Goal: Task Accomplishment & Management: Manage account settings

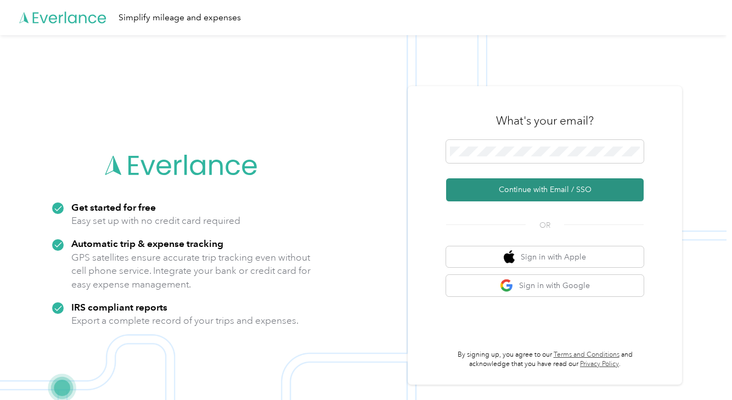
click at [571, 192] on button "Continue with Email / SSO" at bounding box center [545, 189] width 198 height 23
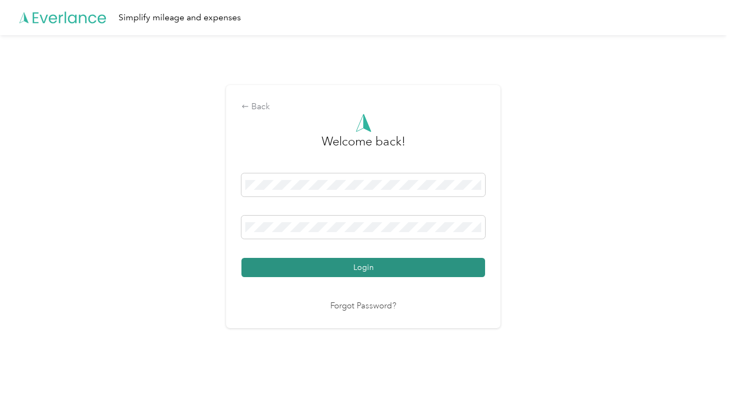
click at [420, 268] on button "Login" at bounding box center [363, 267] width 244 height 19
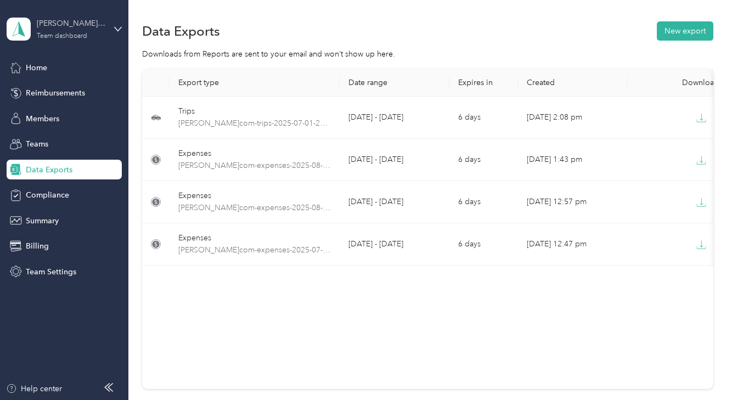
click at [91, 29] on div "[PERSON_NAME] Wines" at bounding box center [71, 24] width 69 height 12
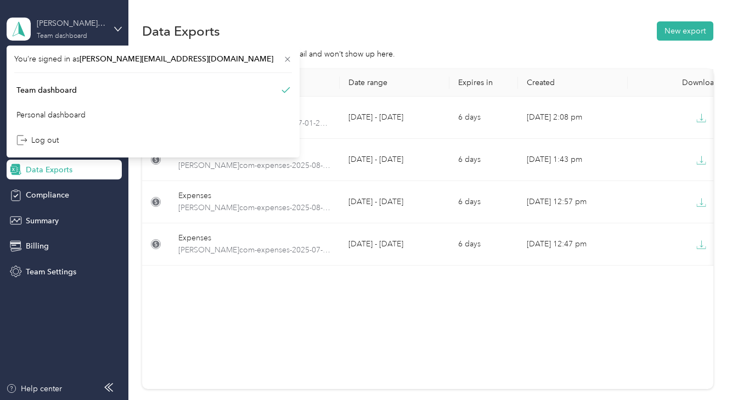
click at [91, 29] on div "[PERSON_NAME] Wines" at bounding box center [71, 24] width 69 height 12
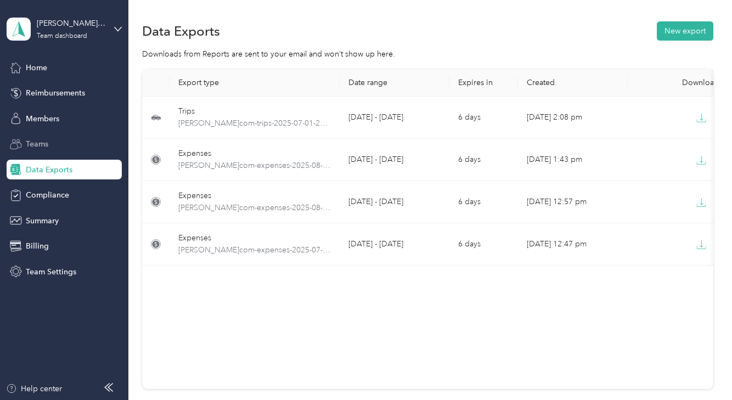
click at [36, 143] on span "Teams" at bounding box center [37, 144] width 22 height 12
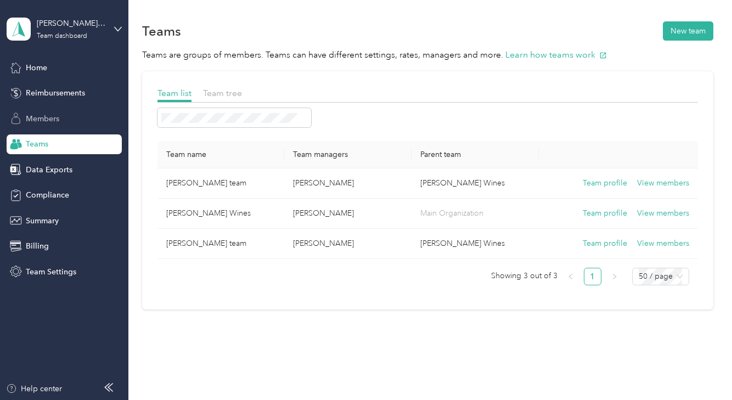
click at [46, 115] on span "Members" at bounding box center [42, 119] width 33 height 12
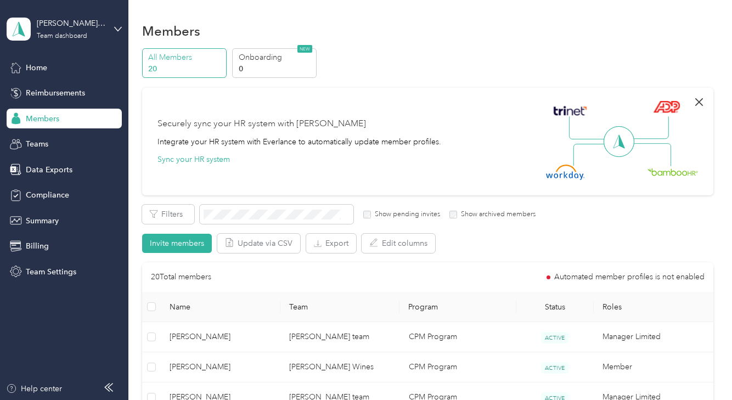
click at [696, 100] on icon "button" at bounding box center [698, 101] width 13 height 13
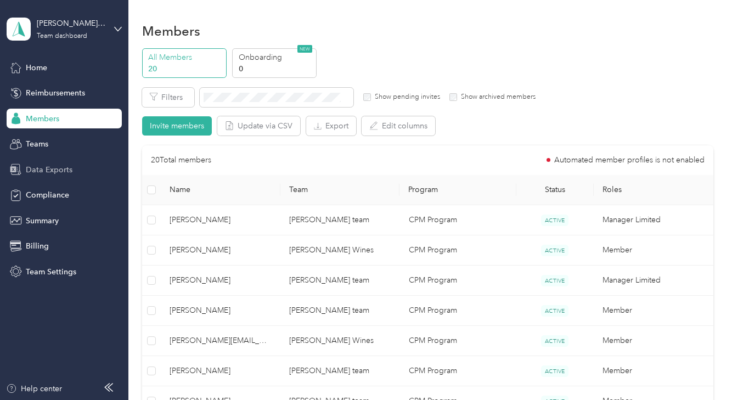
click at [47, 174] on span "Data Exports" at bounding box center [49, 170] width 47 height 12
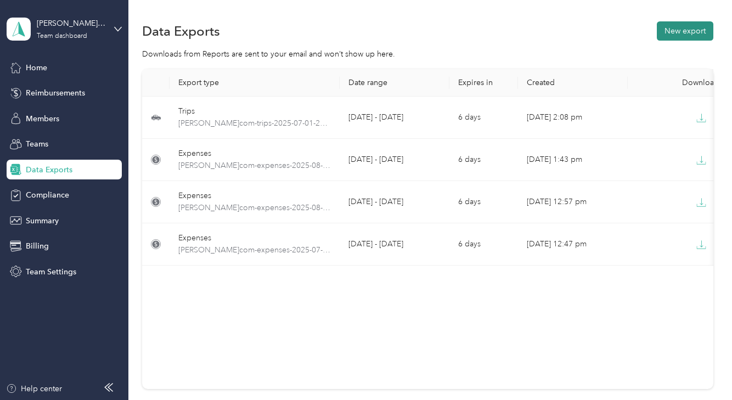
click at [682, 30] on button "New export" at bounding box center [685, 30] width 57 height 19
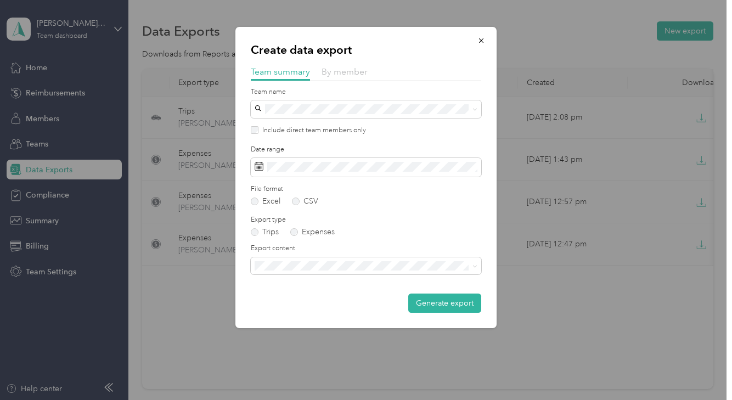
click at [354, 74] on span "By member" at bounding box center [345, 71] width 46 height 10
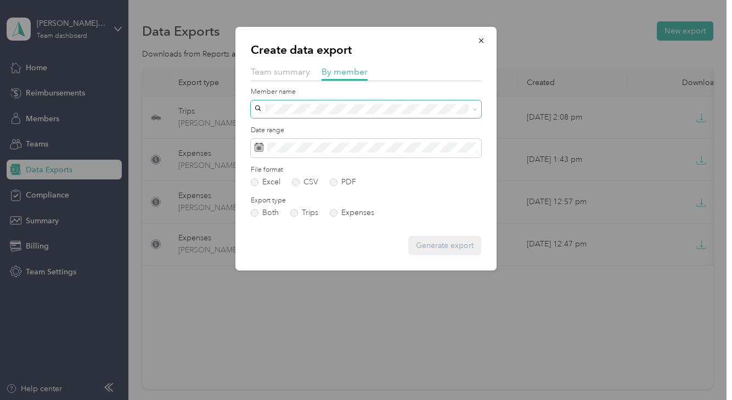
click at [475, 110] on icon at bounding box center [474, 110] width 3 height 2
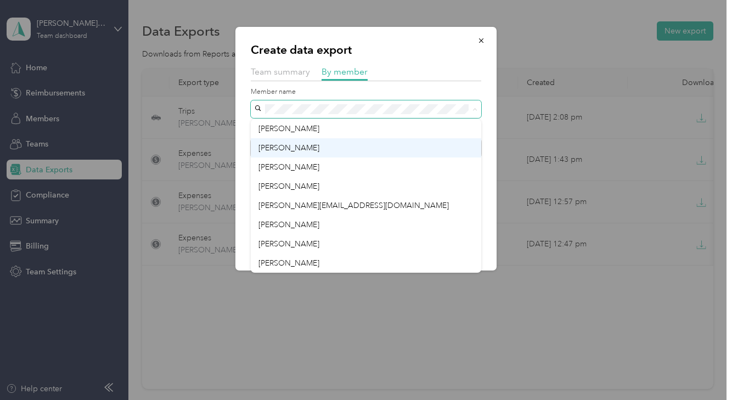
click at [303, 151] on div "Alex Durfee" at bounding box center [365, 148] width 215 height 12
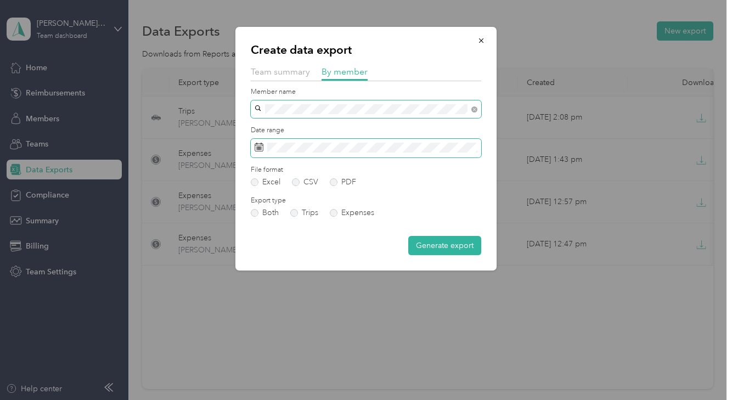
click at [406, 155] on span at bounding box center [366, 148] width 230 height 19
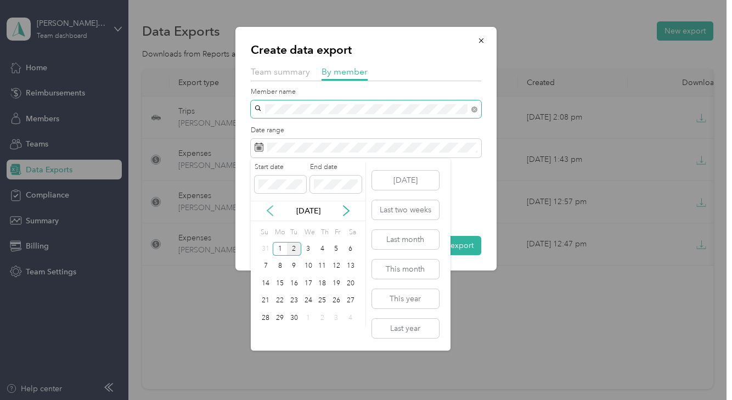
click at [268, 209] on icon at bounding box center [269, 211] width 5 height 10
click at [295, 246] on div "1" at bounding box center [294, 249] width 14 height 14
click at [320, 314] on div "31" at bounding box center [322, 318] width 14 height 14
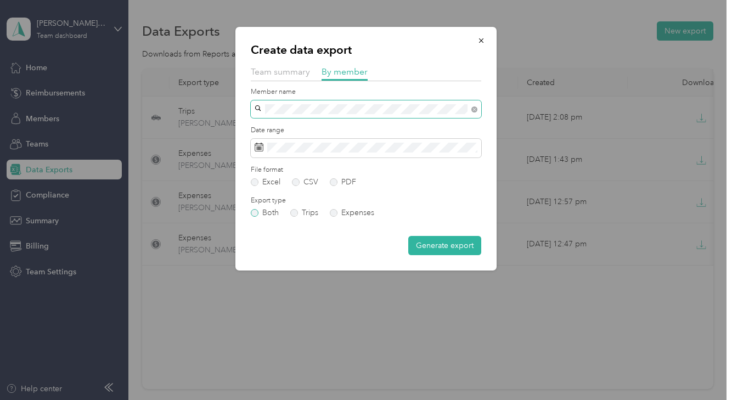
click at [255, 212] on label "Both" at bounding box center [265, 213] width 28 height 8
click at [332, 184] on label "PDF" at bounding box center [343, 182] width 26 height 8
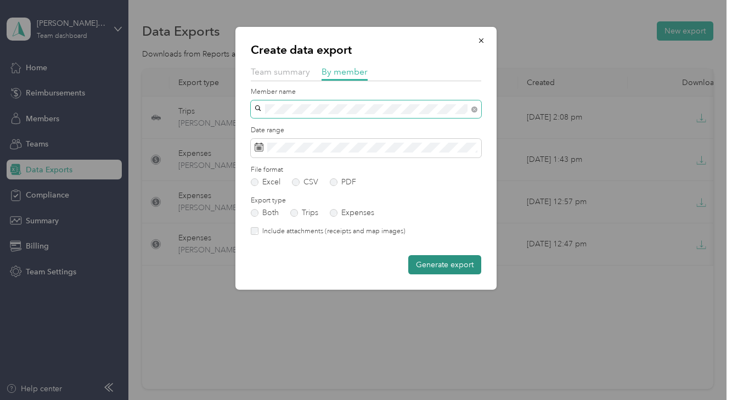
click at [448, 267] on button "Generate export" at bounding box center [444, 264] width 73 height 19
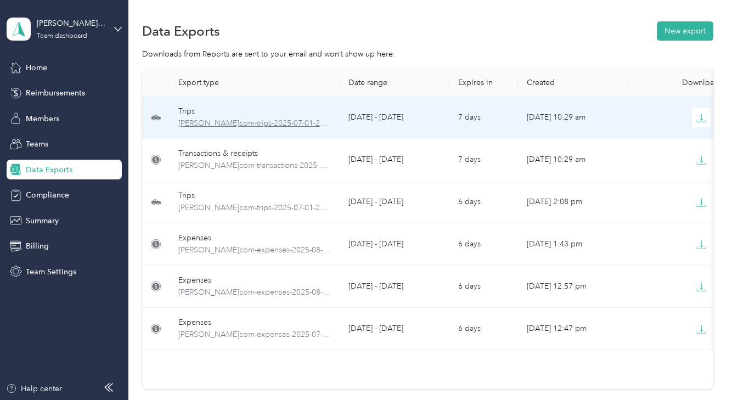
click at [279, 125] on span "[PERSON_NAME]com-trips-2025-07-01-2025-07-31.pdf" at bounding box center [254, 123] width 153 height 12
click at [699, 124] on button "button" at bounding box center [702, 118] width 20 height 20
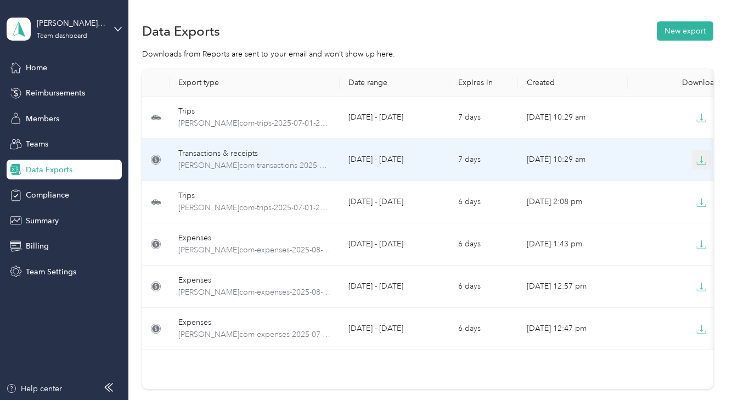
click at [704, 162] on icon "button" at bounding box center [701, 160] width 10 height 10
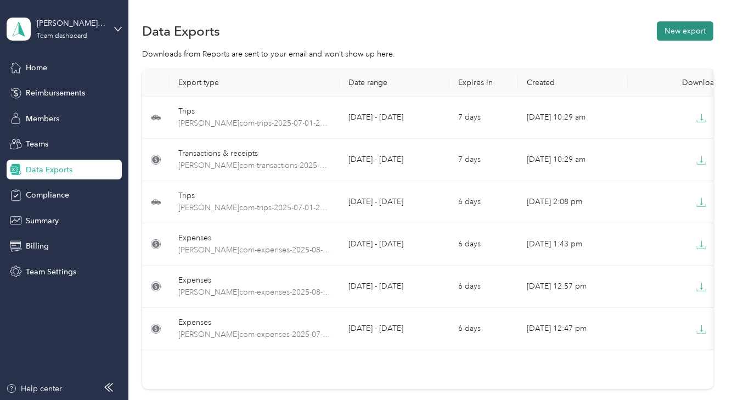
click at [685, 31] on button "New export" at bounding box center [685, 30] width 57 height 19
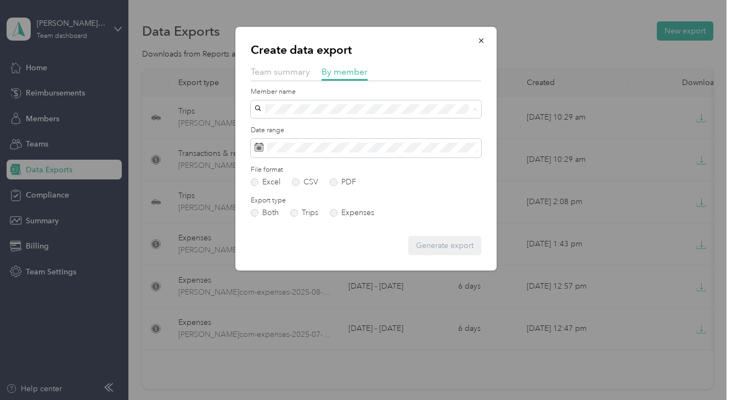
click at [291, 244] on span "[PERSON_NAME]" at bounding box center [288, 243] width 61 height 9
click at [270, 154] on span at bounding box center [366, 148] width 230 height 19
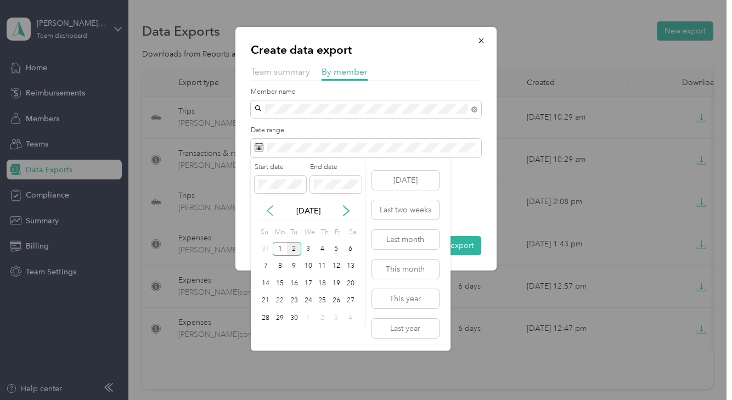
click at [270, 213] on icon at bounding box center [269, 211] width 5 height 10
click at [294, 249] on div "1" at bounding box center [294, 249] width 14 height 14
click at [323, 317] on div "31" at bounding box center [322, 318] width 14 height 14
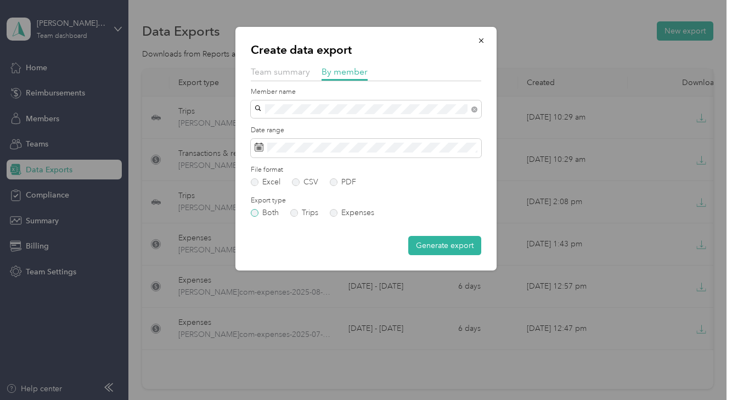
click at [254, 213] on label "Both" at bounding box center [265, 213] width 28 height 8
click at [459, 241] on button "Generate export" at bounding box center [444, 245] width 73 height 19
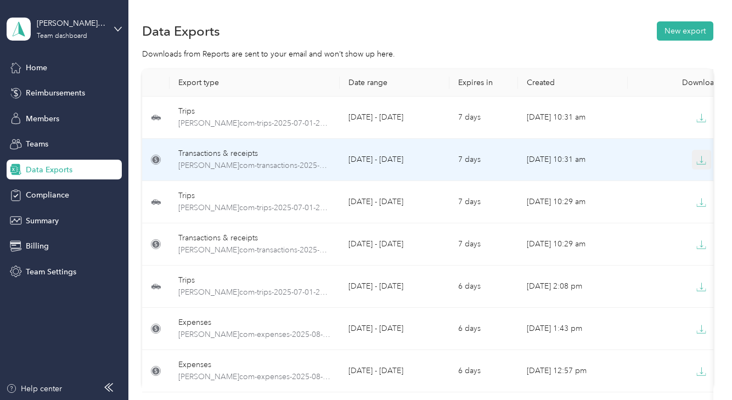
click at [700, 162] on icon "button" at bounding box center [701, 160] width 10 height 10
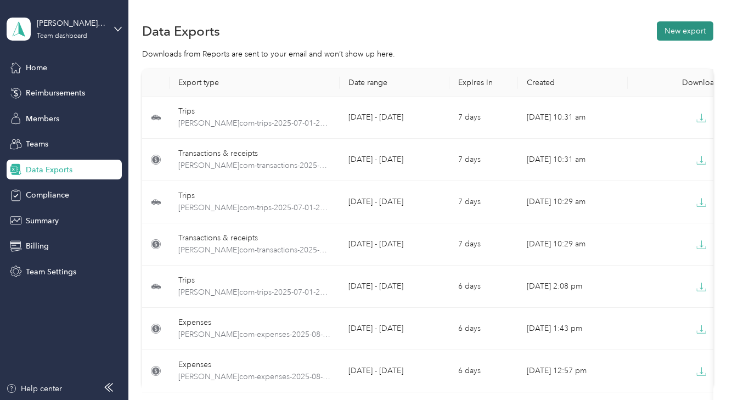
click at [678, 28] on button "New export" at bounding box center [685, 30] width 57 height 19
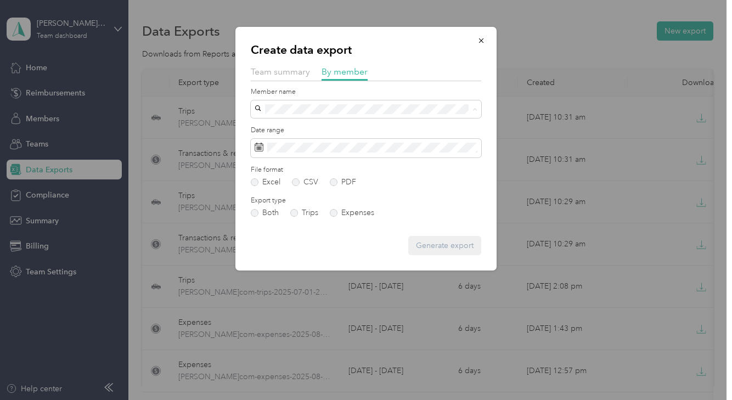
click at [283, 247] on li "[PERSON_NAME]" at bounding box center [366, 243] width 230 height 19
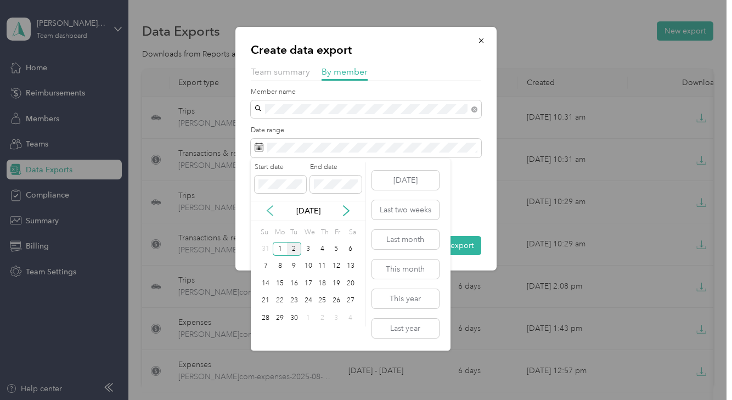
click at [268, 213] on icon at bounding box center [269, 210] width 11 height 11
click at [290, 244] on div "1" at bounding box center [294, 249] width 14 height 14
click at [324, 320] on div "31" at bounding box center [322, 318] width 14 height 14
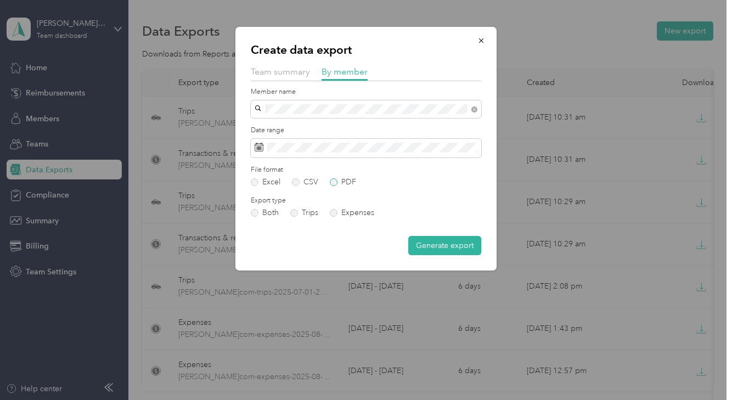
click at [336, 183] on label "PDF" at bounding box center [343, 182] width 26 height 8
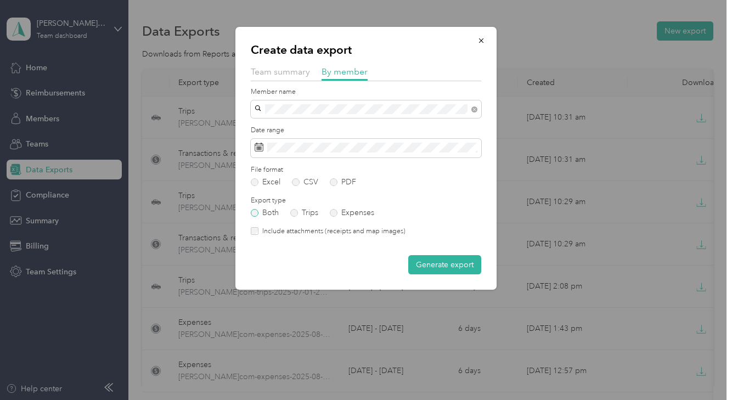
click at [260, 211] on label "Both" at bounding box center [265, 213] width 28 height 8
click at [432, 261] on button "Generate export" at bounding box center [444, 264] width 73 height 19
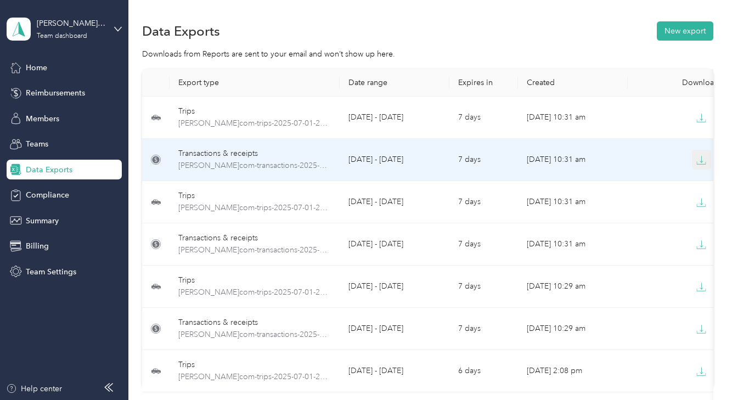
click at [702, 162] on icon "button" at bounding box center [701, 160] width 10 height 10
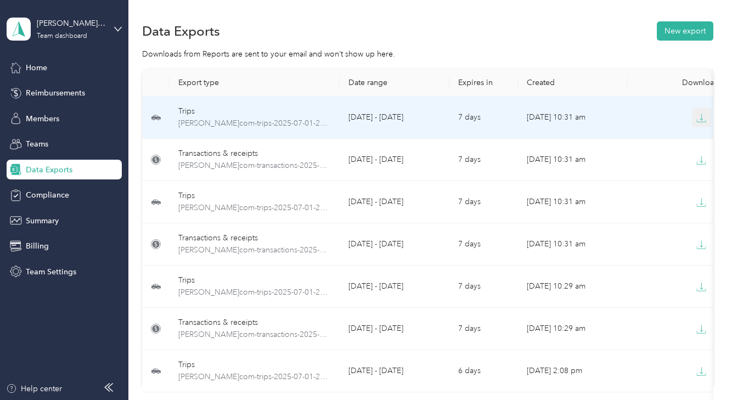
click at [701, 120] on icon "button" at bounding box center [701, 117] width 3 height 7
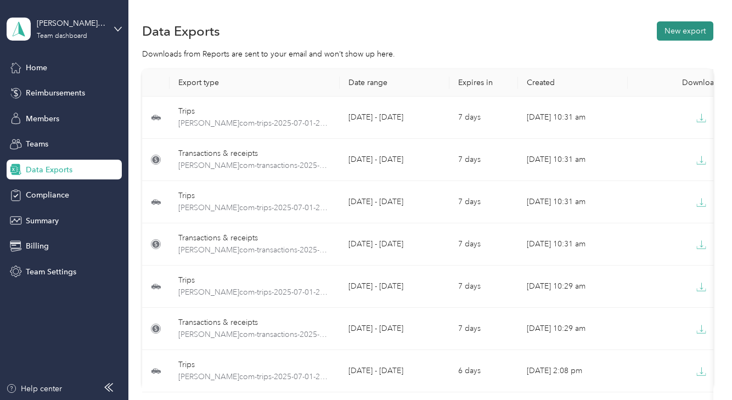
click at [683, 33] on button "New export" at bounding box center [685, 30] width 57 height 19
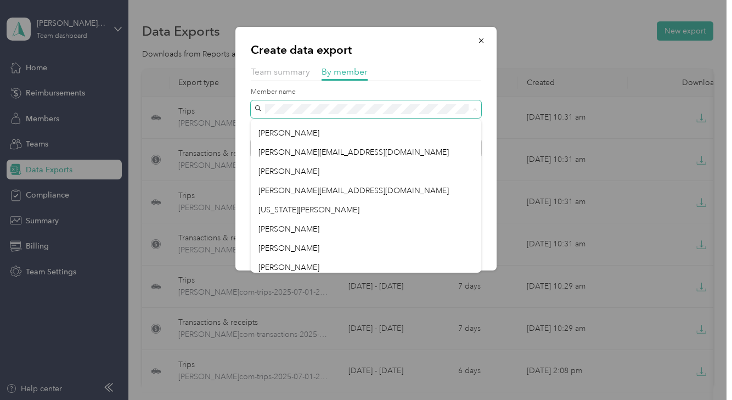
scroll to position [155, 0]
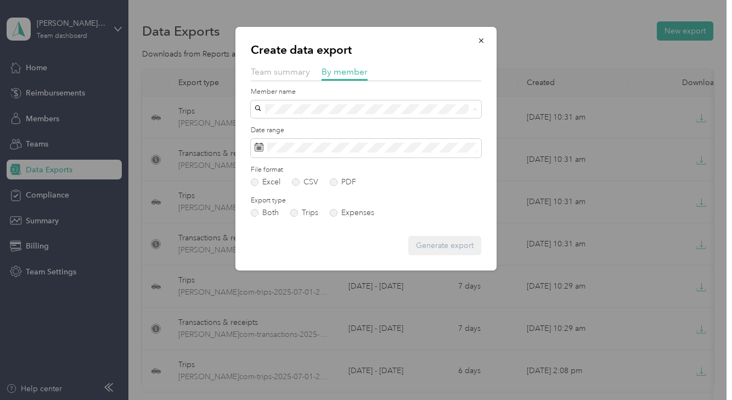
click at [340, 224] on div "Cameron Martinez" at bounding box center [365, 224] width 215 height 12
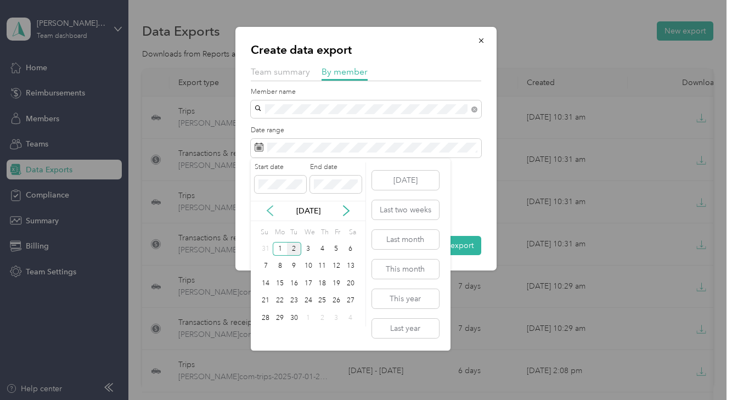
click at [266, 214] on icon at bounding box center [269, 210] width 11 height 11
click at [294, 249] on div "1" at bounding box center [294, 249] width 14 height 14
click at [324, 318] on div "31" at bounding box center [322, 318] width 14 height 14
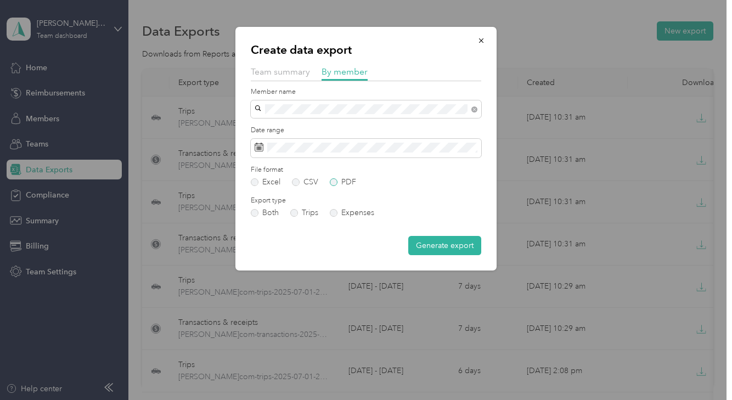
click at [335, 182] on label "PDF" at bounding box center [343, 182] width 26 height 8
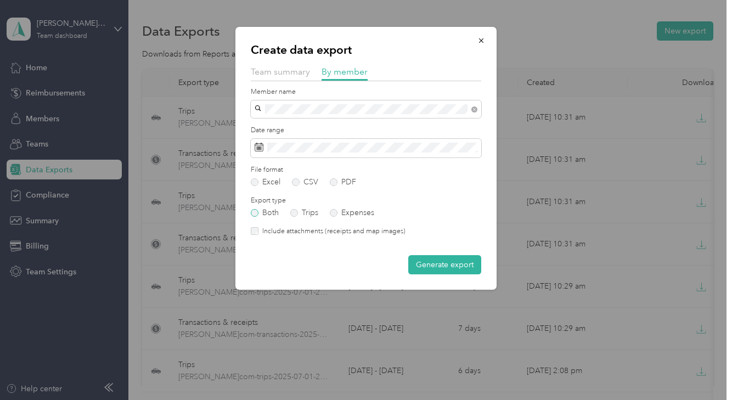
click at [258, 212] on label "Both" at bounding box center [265, 213] width 28 height 8
click at [463, 269] on button "Generate export" at bounding box center [444, 264] width 73 height 19
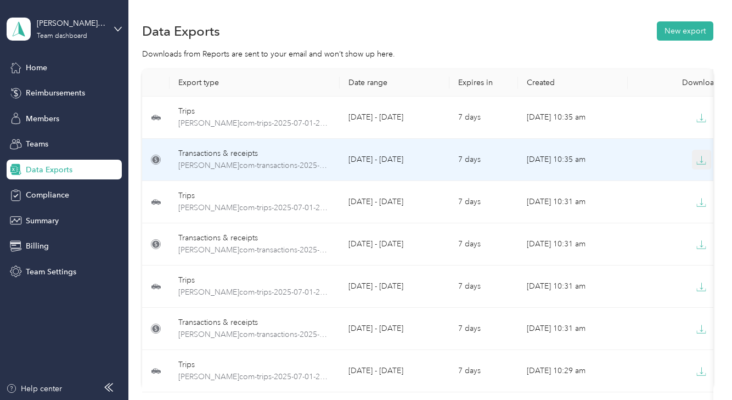
click at [701, 160] on icon "button" at bounding box center [701, 160] width 10 height 10
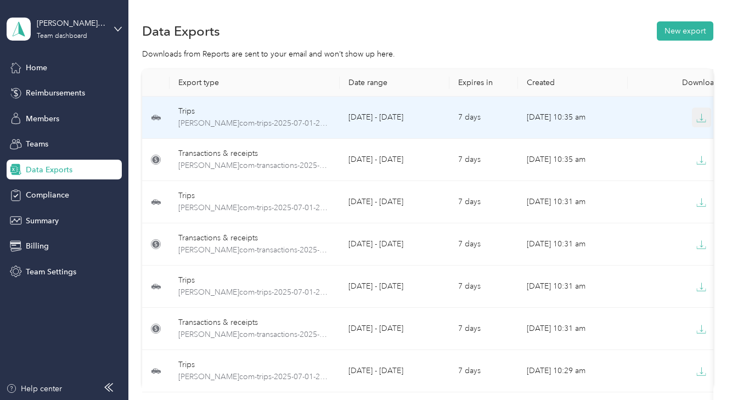
click at [703, 117] on icon "button" at bounding box center [701, 118] width 10 height 10
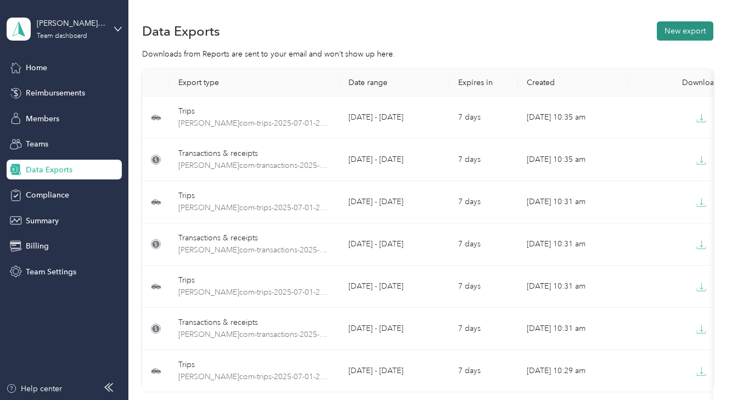
click at [687, 26] on button "New export" at bounding box center [685, 30] width 57 height 19
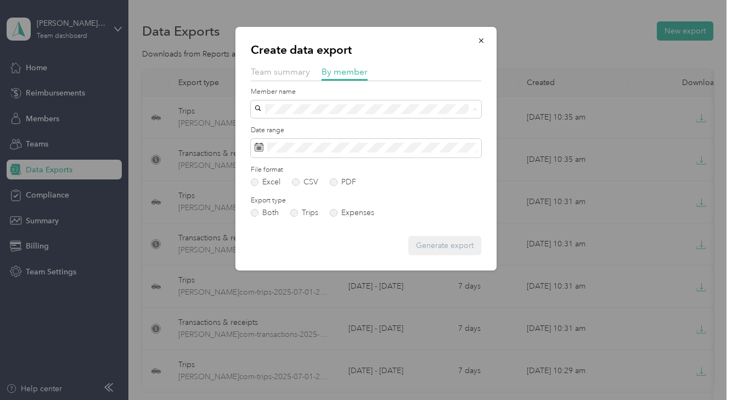
click at [307, 239] on span "[PERSON_NAME]" at bounding box center [288, 243] width 61 height 9
click at [335, 184] on label "PDF" at bounding box center [343, 182] width 26 height 8
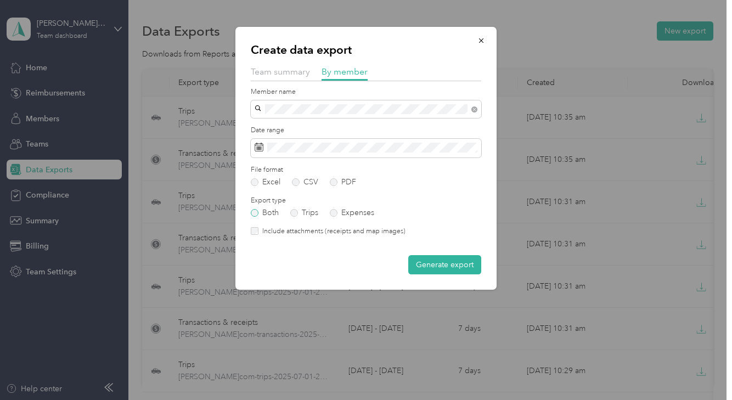
click at [257, 213] on label "Both" at bounding box center [265, 213] width 28 height 8
click at [431, 261] on button "Generate export" at bounding box center [444, 264] width 73 height 19
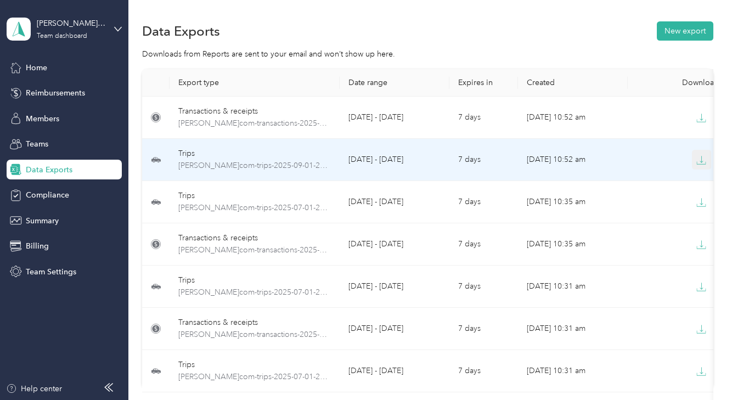
click at [703, 163] on icon "button" at bounding box center [701, 160] width 10 height 10
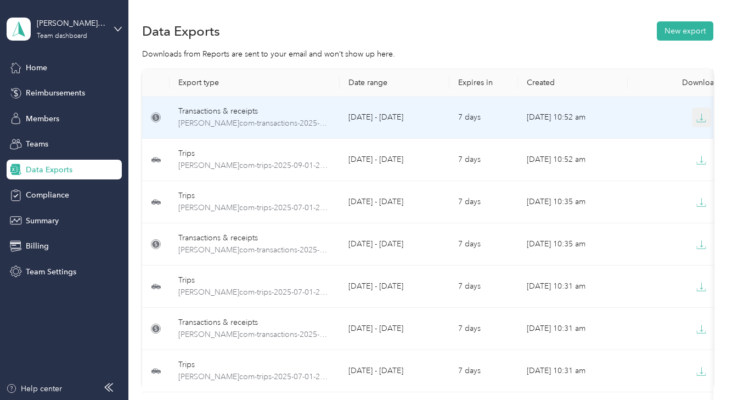
click at [698, 119] on icon "button" at bounding box center [701, 118] width 10 height 10
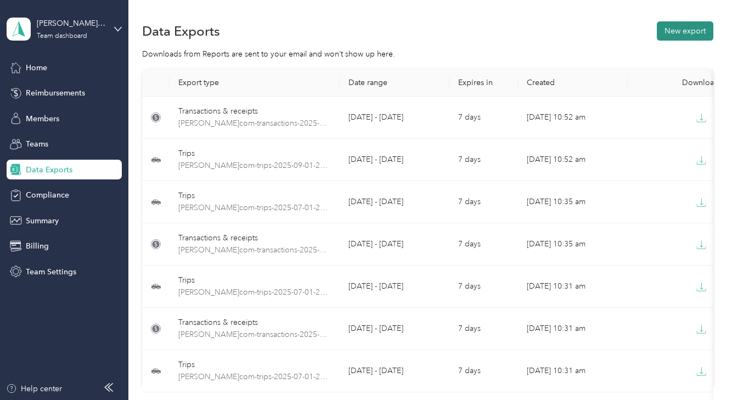
click at [680, 29] on button "New export" at bounding box center [685, 30] width 57 height 19
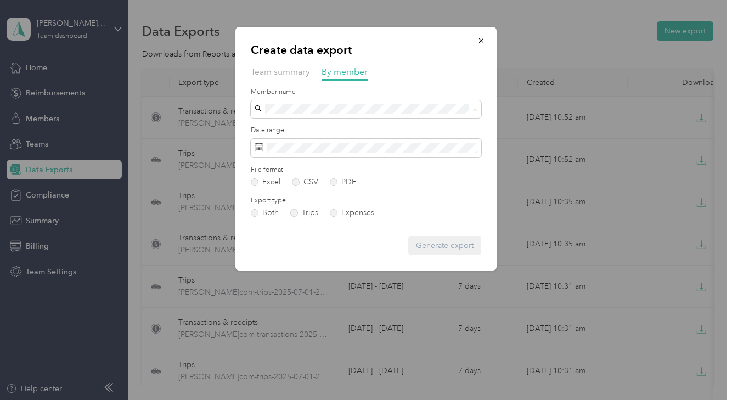
click at [308, 245] on span "Adam Davidow" at bounding box center [288, 243] width 61 height 9
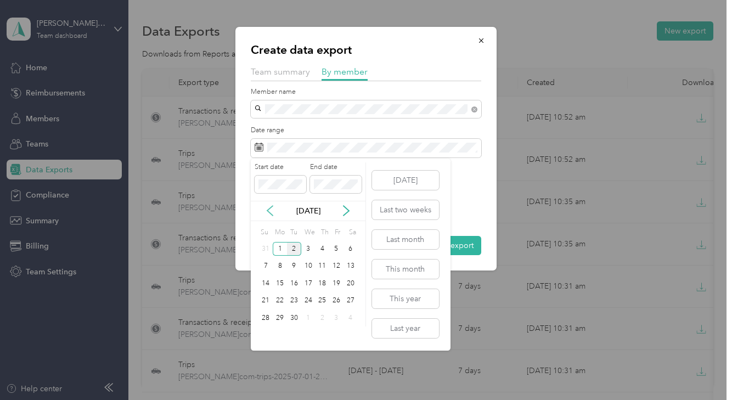
click at [269, 213] on icon at bounding box center [269, 210] width 11 height 11
click at [294, 248] on div "1" at bounding box center [294, 249] width 14 height 14
click at [324, 317] on div "31" at bounding box center [322, 318] width 14 height 14
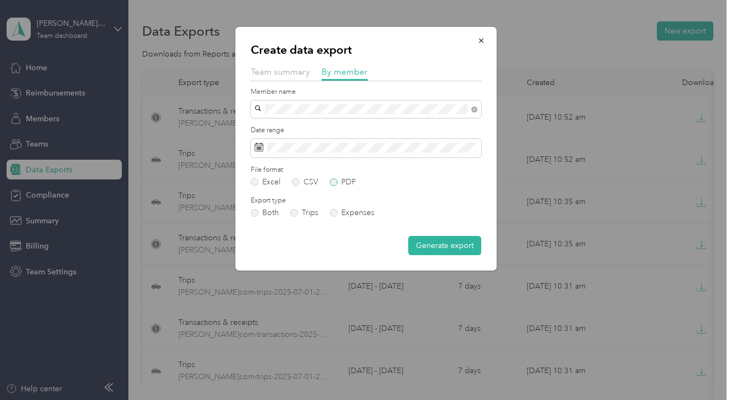
click at [334, 183] on label "PDF" at bounding box center [343, 182] width 26 height 8
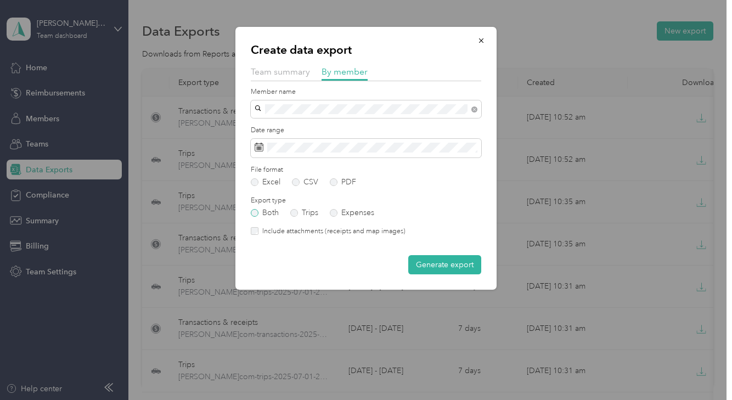
click at [256, 213] on label "Both" at bounding box center [265, 213] width 28 height 8
click at [436, 268] on button "Generate export" at bounding box center [444, 264] width 73 height 19
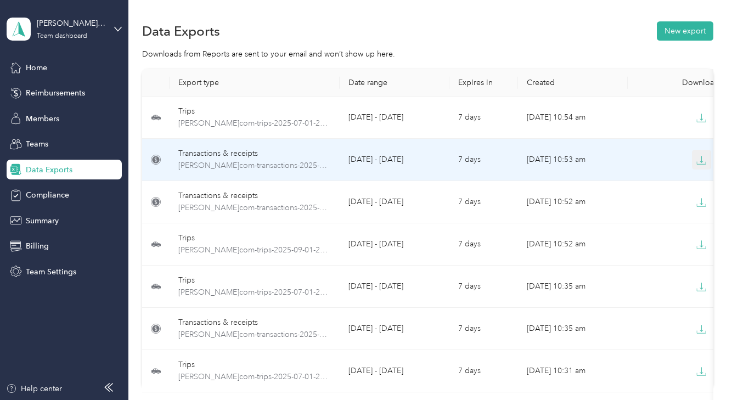
click at [701, 162] on icon "button" at bounding box center [701, 160] width 10 height 10
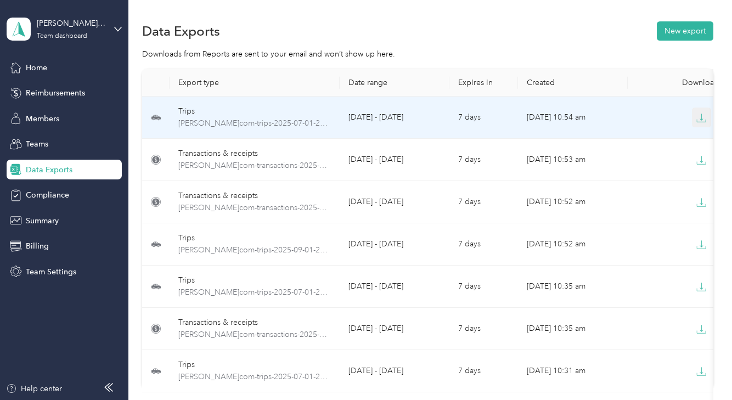
click at [700, 121] on icon "button" at bounding box center [701, 118] width 10 height 10
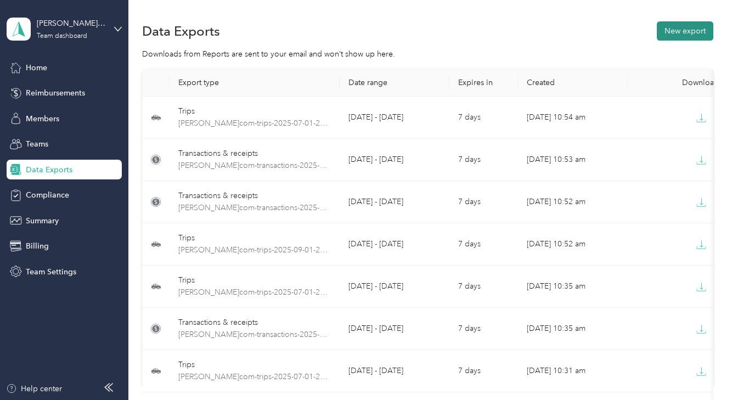
click at [691, 32] on button "New export" at bounding box center [685, 30] width 57 height 19
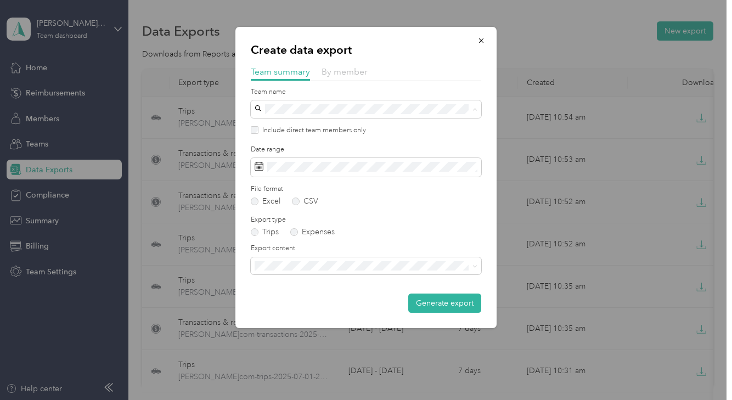
click at [356, 71] on span "By member" at bounding box center [345, 71] width 46 height 10
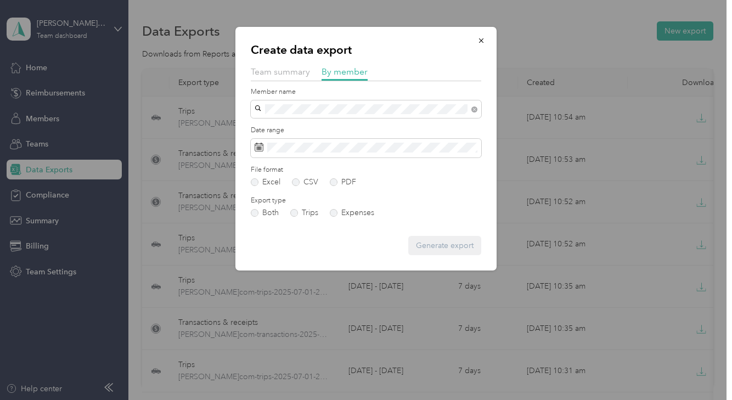
click at [293, 128] on span "[PERSON_NAME]" at bounding box center [288, 128] width 61 height 9
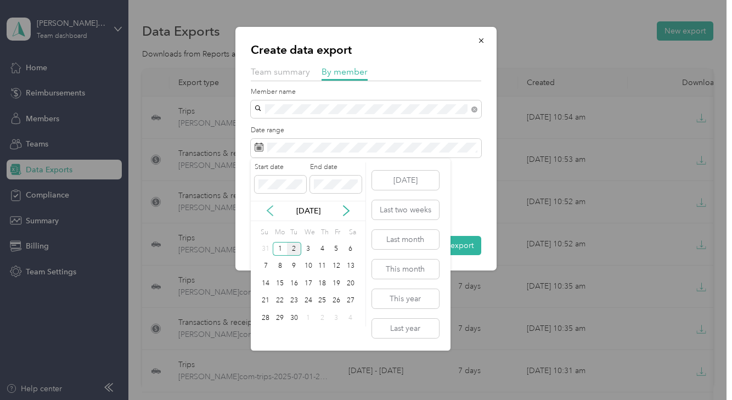
click at [269, 212] on icon at bounding box center [269, 211] width 5 height 10
click at [348, 213] on icon at bounding box center [346, 210] width 11 height 11
click at [292, 250] on div "1" at bounding box center [294, 249] width 14 height 14
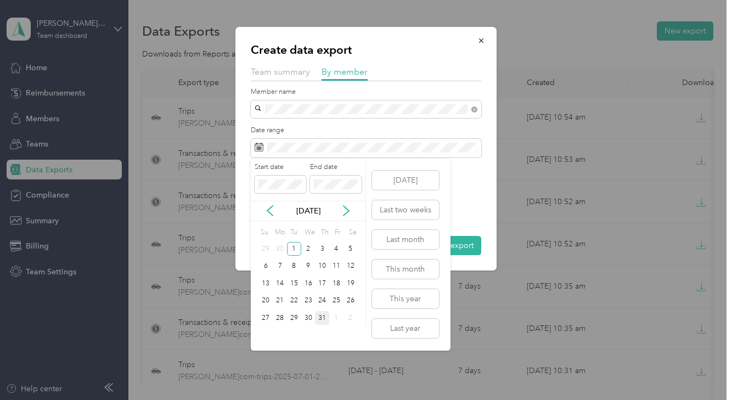
click at [320, 318] on div "31" at bounding box center [322, 318] width 14 height 14
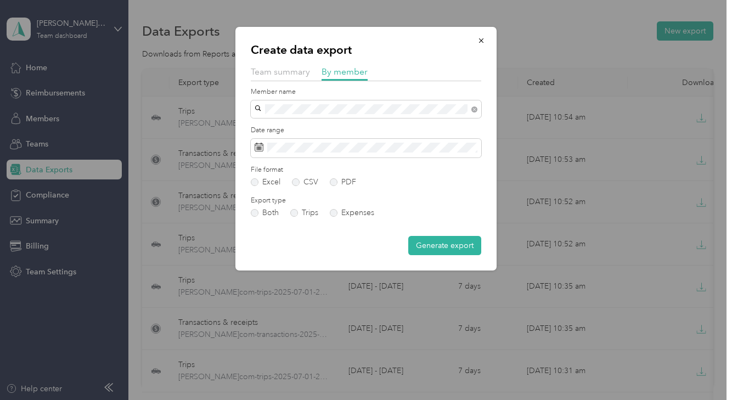
click at [336, 188] on form "Member name Date range File format Excel CSV PDF Export type Both Trips Expense…" at bounding box center [366, 171] width 230 height 168
click at [333, 184] on label "PDF" at bounding box center [343, 182] width 26 height 8
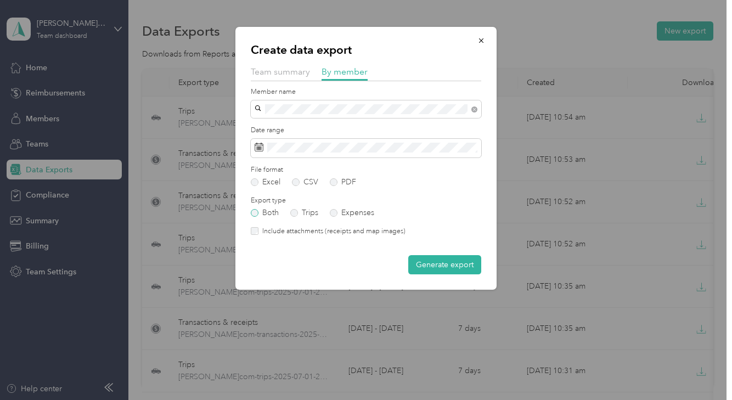
click at [257, 212] on label "Both" at bounding box center [265, 213] width 28 height 8
click at [465, 266] on button "Generate export" at bounding box center [444, 264] width 73 height 19
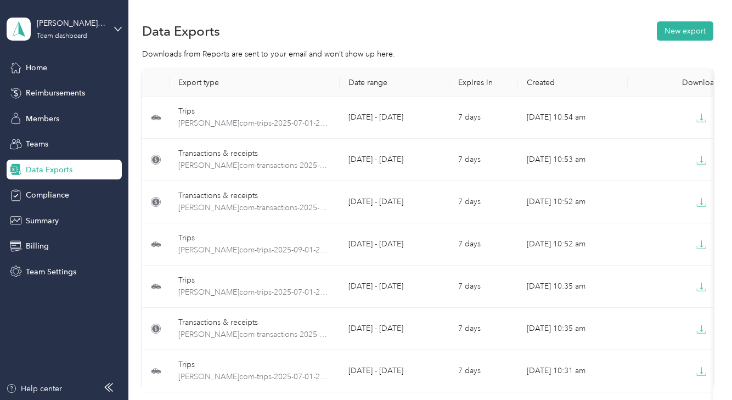
click at [437, 29] on div "Data Exports New export" at bounding box center [427, 30] width 571 height 23
click at [678, 30] on button "New export" at bounding box center [685, 30] width 57 height 19
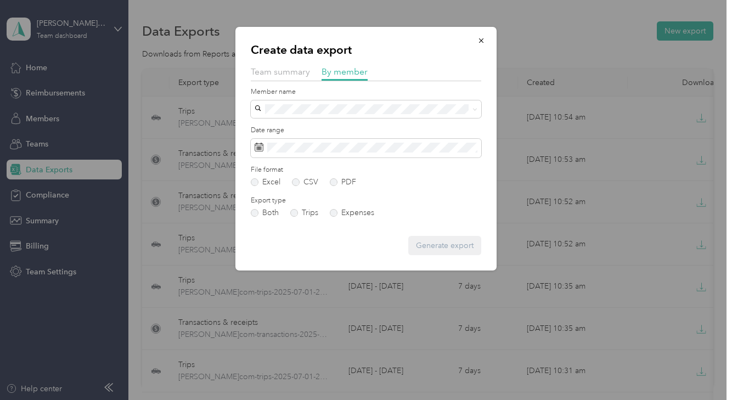
click at [314, 119] on form "Member name Date range File format Excel CSV PDF Export type Both Trips Expense…" at bounding box center [366, 171] width 230 height 168
click at [486, 39] on button "button" at bounding box center [481, 40] width 23 height 19
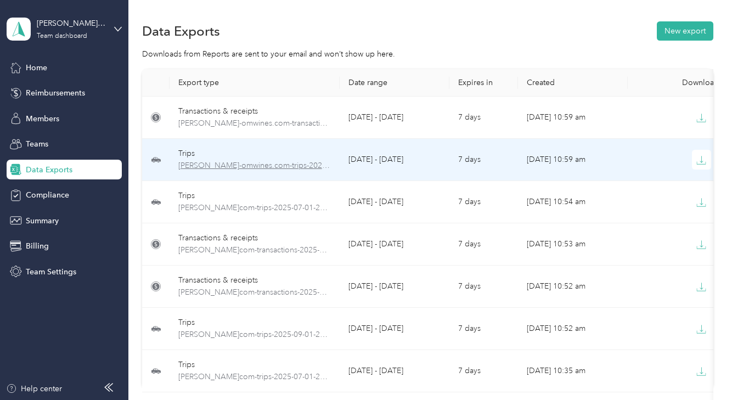
click at [243, 167] on span "[PERSON_NAME]-omwines.com-trips-2025-07-01-2025-07-31.pdf" at bounding box center [254, 166] width 153 height 12
click at [704, 162] on icon "button" at bounding box center [701, 160] width 10 height 10
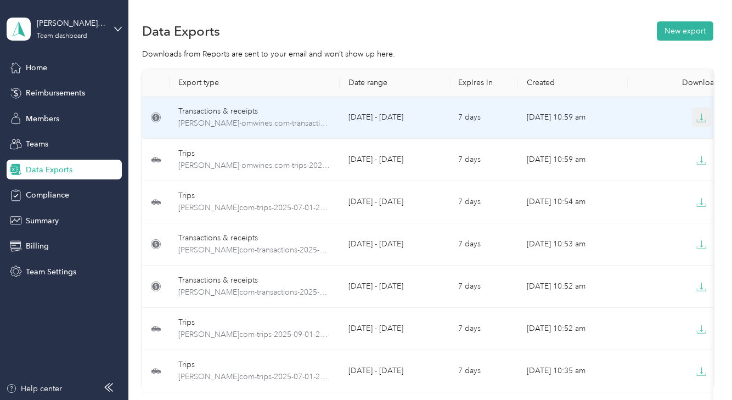
click at [700, 118] on icon "button" at bounding box center [701, 118] width 10 height 10
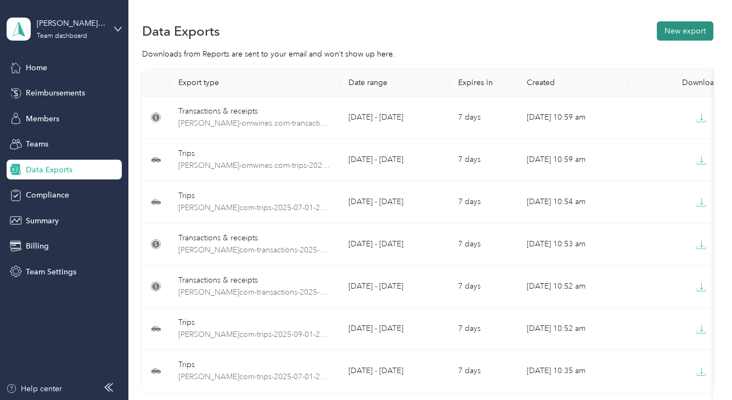
click at [689, 34] on button "New export" at bounding box center [685, 30] width 57 height 19
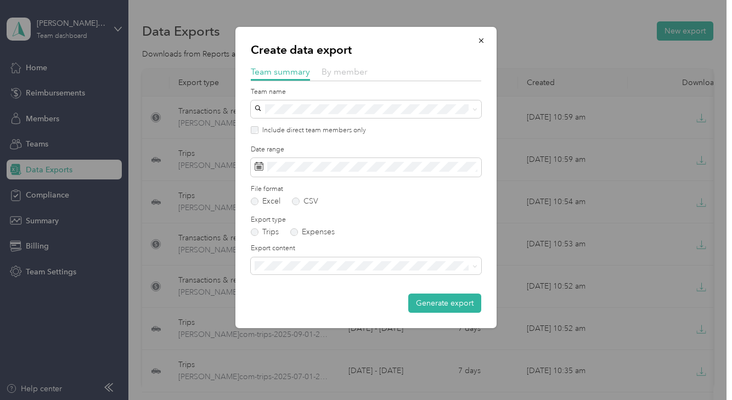
click at [353, 73] on span "By member" at bounding box center [345, 71] width 46 height 10
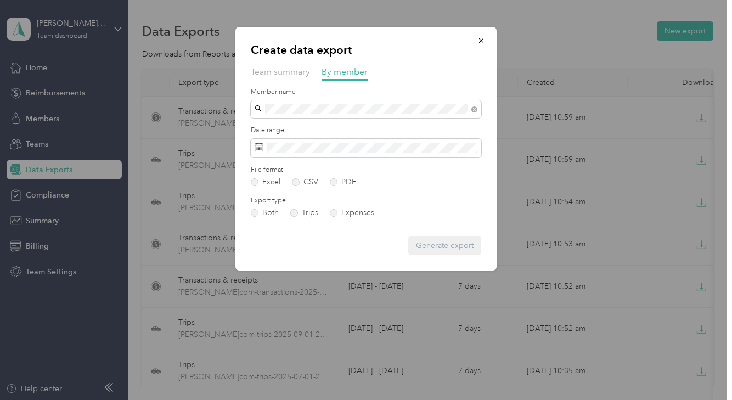
click at [299, 131] on li "[PERSON_NAME][EMAIL_ADDRESS][DOMAIN_NAME]" at bounding box center [366, 128] width 230 height 19
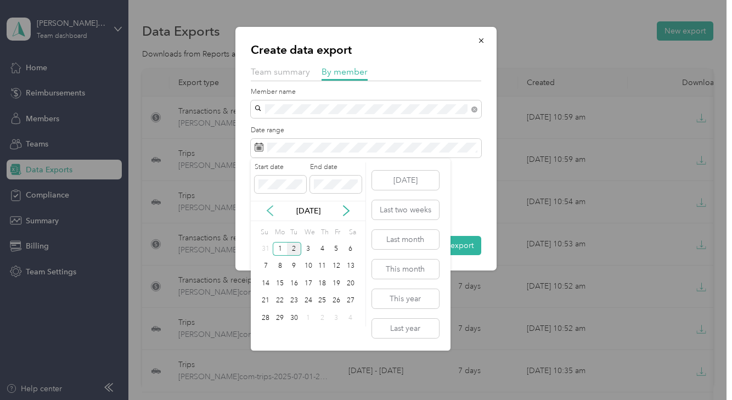
click at [270, 214] on icon at bounding box center [269, 210] width 11 height 11
click at [293, 246] on div "1" at bounding box center [294, 249] width 14 height 14
click at [319, 316] on div "31" at bounding box center [322, 318] width 14 height 14
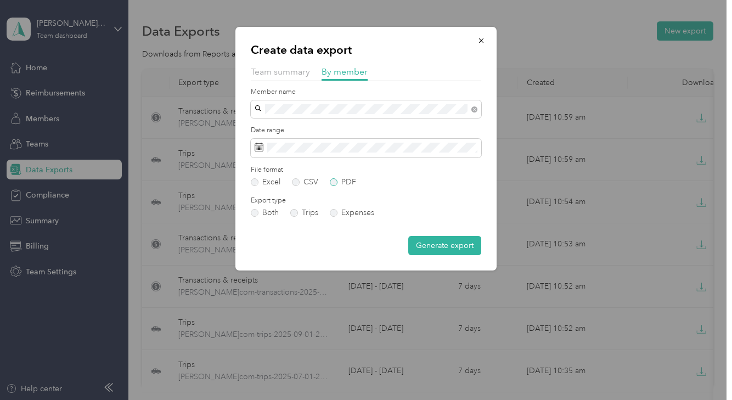
click at [332, 182] on label "PDF" at bounding box center [343, 182] width 26 height 8
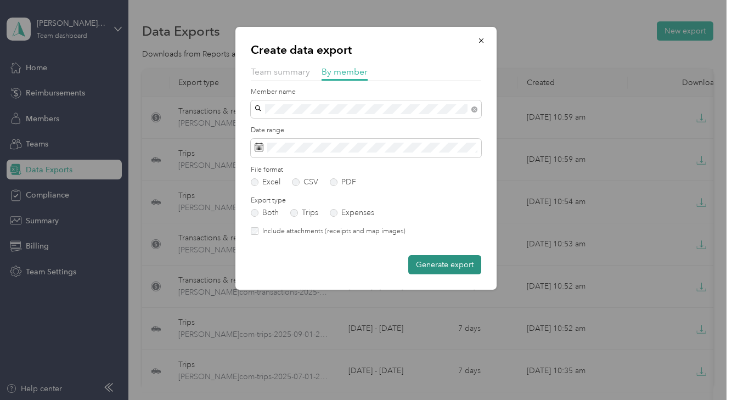
click at [439, 267] on button "Generate export" at bounding box center [444, 264] width 73 height 19
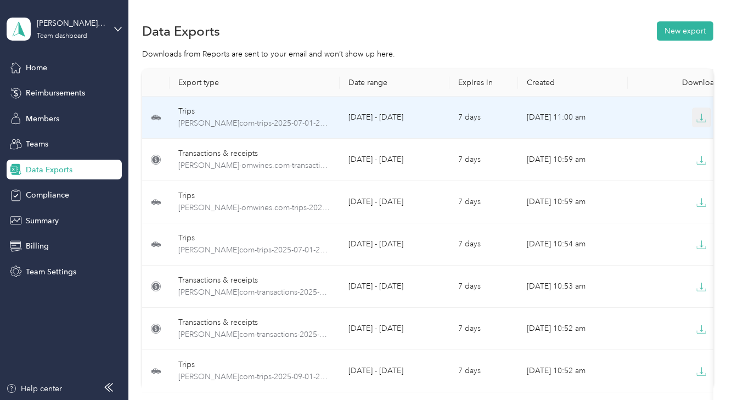
click at [702, 118] on icon "button" at bounding box center [701, 118] width 10 height 10
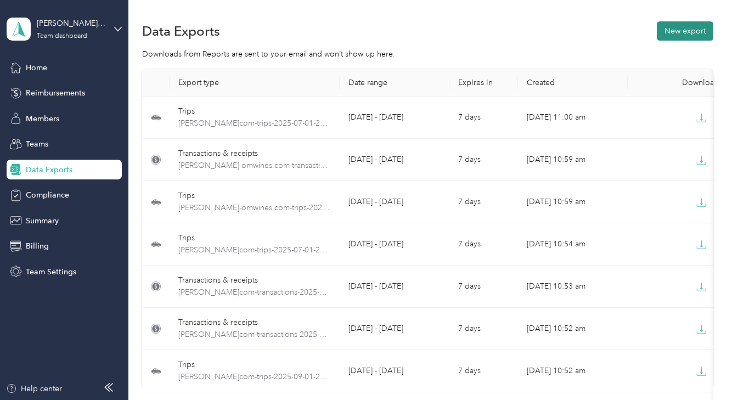
click at [687, 29] on button "New export" at bounding box center [685, 30] width 57 height 19
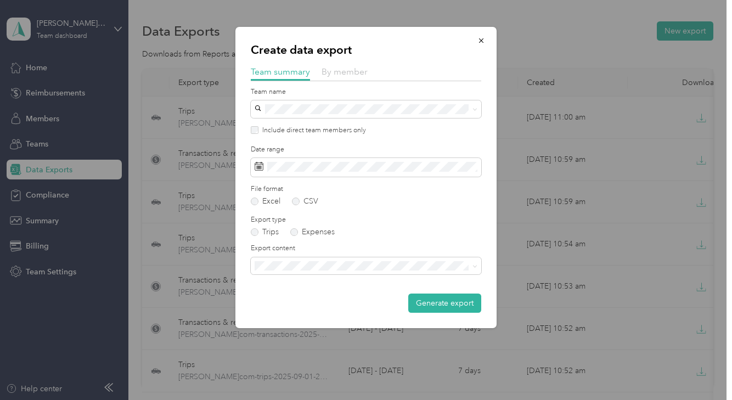
click at [353, 69] on span "By member" at bounding box center [345, 71] width 46 height 10
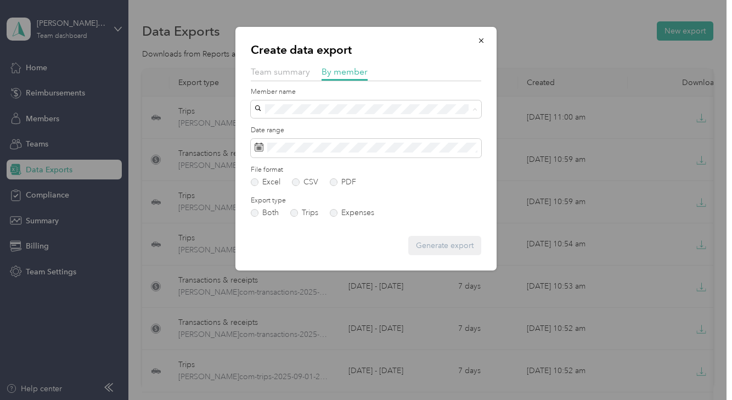
click at [286, 165] on span "[PERSON_NAME]" at bounding box center [288, 166] width 61 height 9
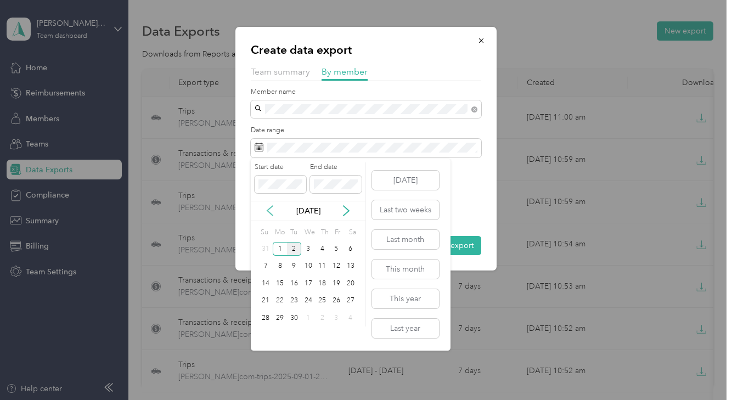
click at [265, 210] on icon at bounding box center [269, 210] width 11 height 11
click at [296, 251] on div "1" at bounding box center [294, 249] width 14 height 14
click at [321, 320] on div "31" at bounding box center [322, 318] width 14 height 14
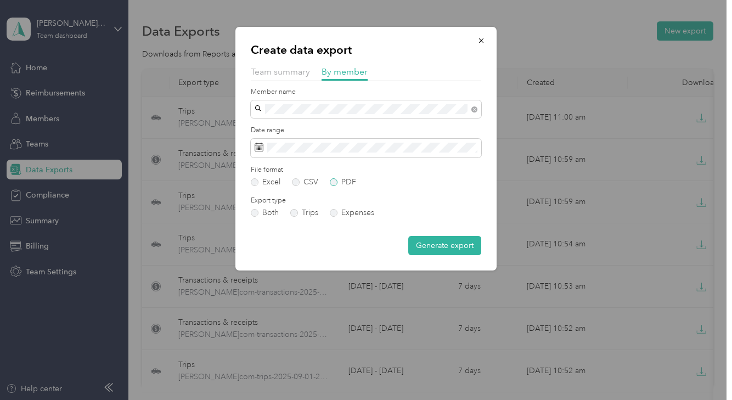
click at [334, 182] on label "PDF" at bounding box center [343, 182] width 26 height 8
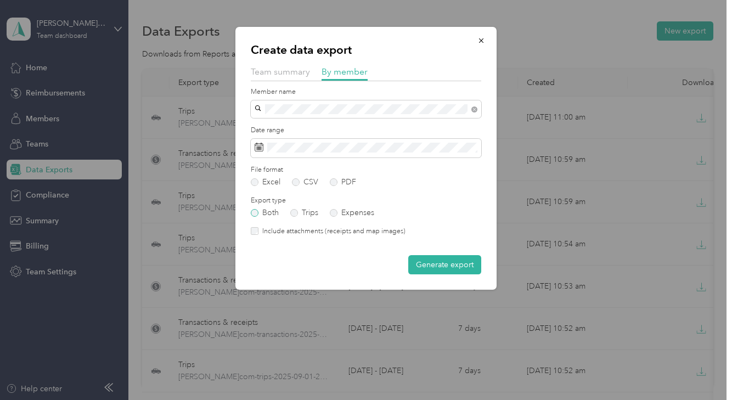
click at [256, 213] on label "Both" at bounding box center [265, 213] width 28 height 8
click at [439, 262] on button "Generate export" at bounding box center [444, 264] width 73 height 19
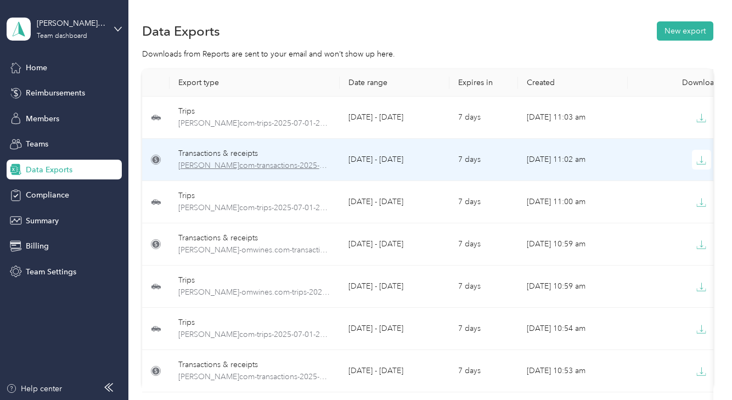
click at [268, 165] on span "holly-omwines.com-transactions-2025-07-01-2025-07-31.pdf" at bounding box center [254, 166] width 153 height 12
click at [705, 159] on icon "button" at bounding box center [701, 160] width 10 height 10
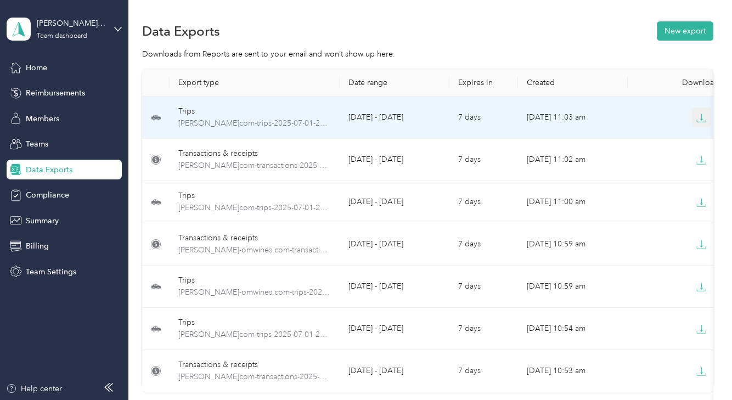
click at [701, 119] on icon "button" at bounding box center [701, 118] width 10 height 10
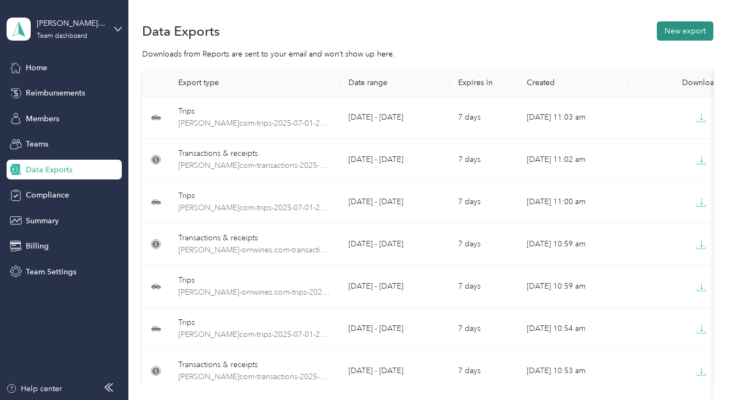
click at [693, 29] on button "New export" at bounding box center [685, 30] width 57 height 19
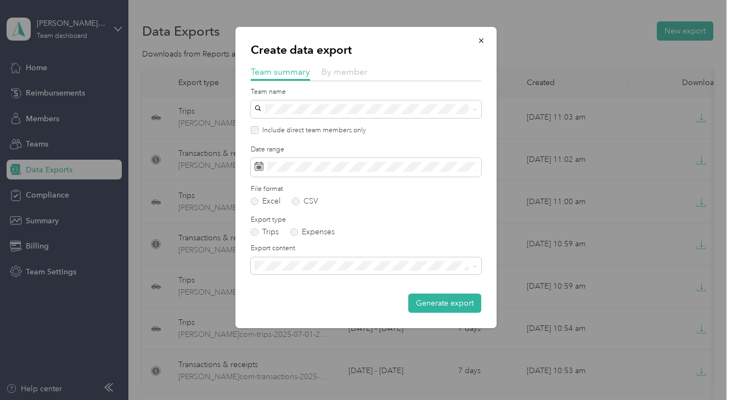
click at [351, 76] on span "By member" at bounding box center [345, 71] width 46 height 10
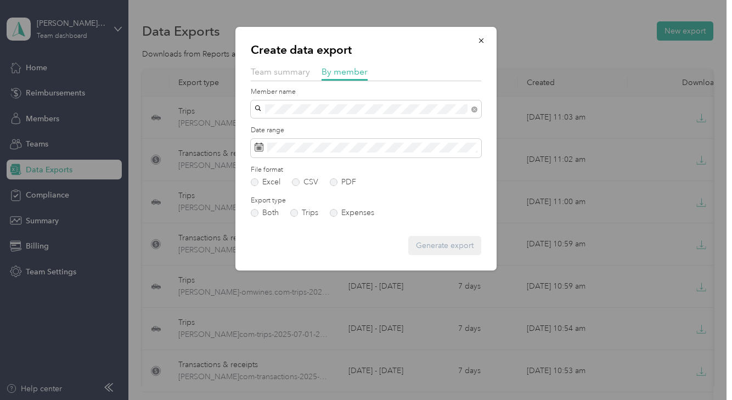
click at [311, 127] on div "[PERSON_NAME]" at bounding box center [365, 129] width 215 height 12
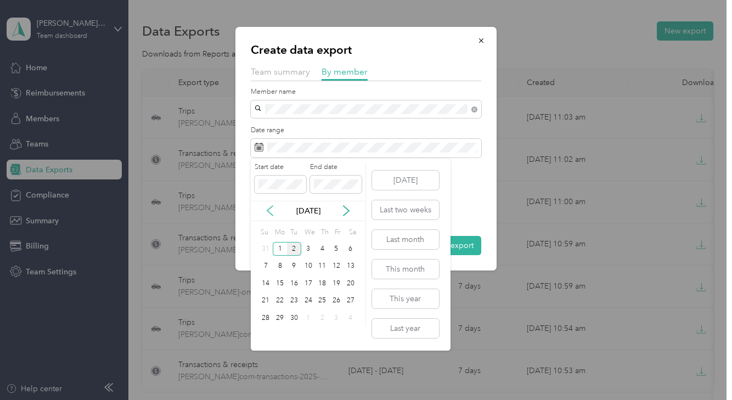
click at [264, 212] on icon at bounding box center [269, 210] width 11 height 11
click at [294, 252] on div "1" at bounding box center [294, 249] width 14 height 14
click at [326, 320] on div "31" at bounding box center [322, 318] width 14 height 14
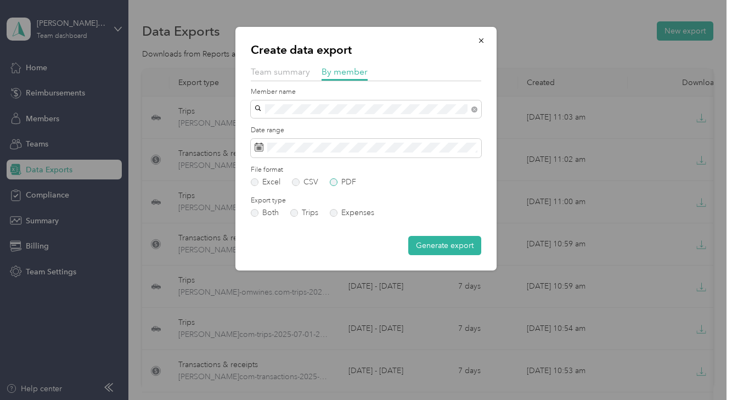
click at [331, 183] on label "PDF" at bounding box center [343, 182] width 26 height 8
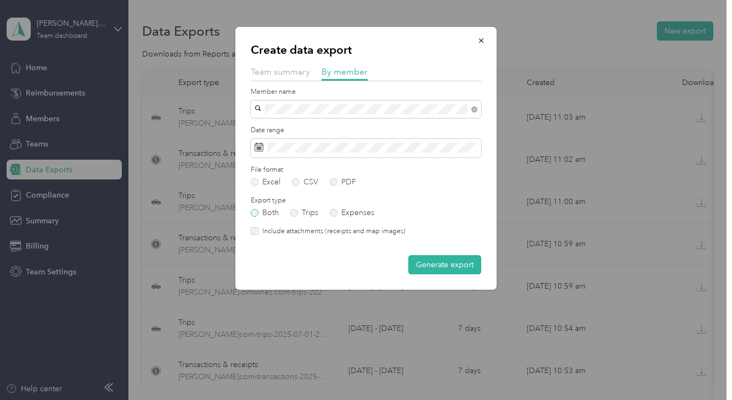
click at [257, 213] on label "Both" at bounding box center [265, 213] width 28 height 8
click at [453, 267] on button "Generate export" at bounding box center [444, 264] width 73 height 19
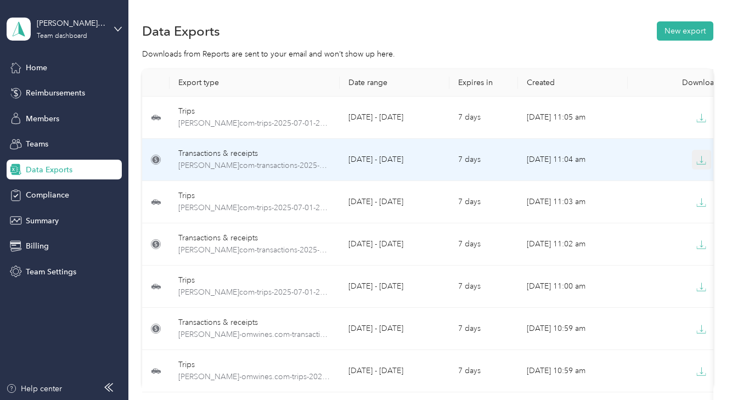
click at [704, 161] on icon "button" at bounding box center [701, 160] width 10 height 10
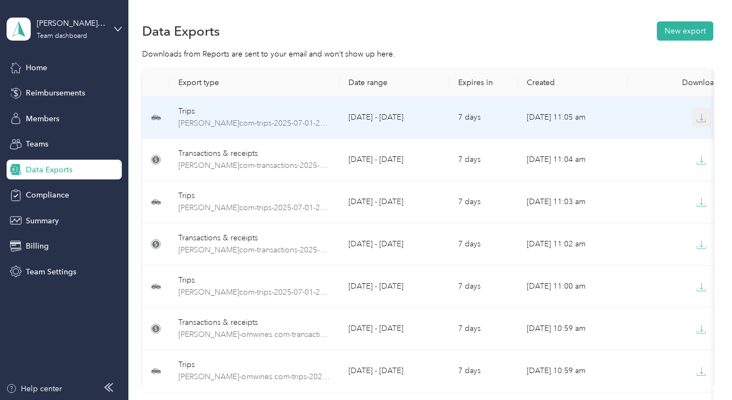
click at [703, 119] on icon "button" at bounding box center [701, 117] width 3 height 7
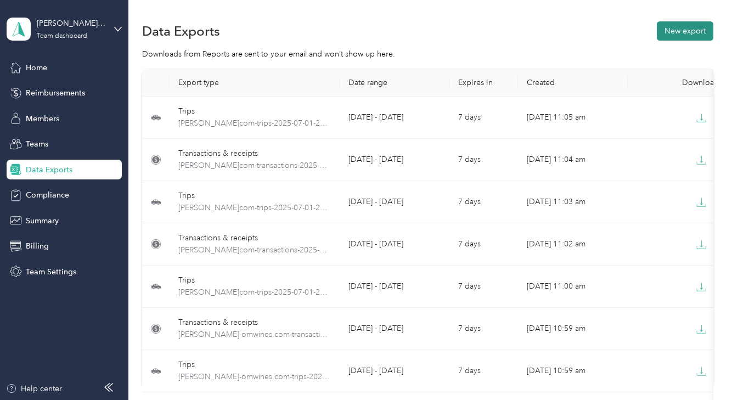
click at [686, 21] on button "New export" at bounding box center [685, 30] width 57 height 19
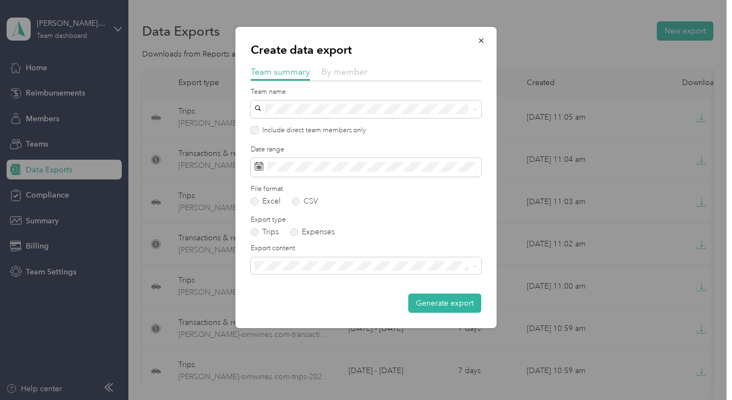
click at [356, 70] on span "By member" at bounding box center [345, 71] width 46 height 10
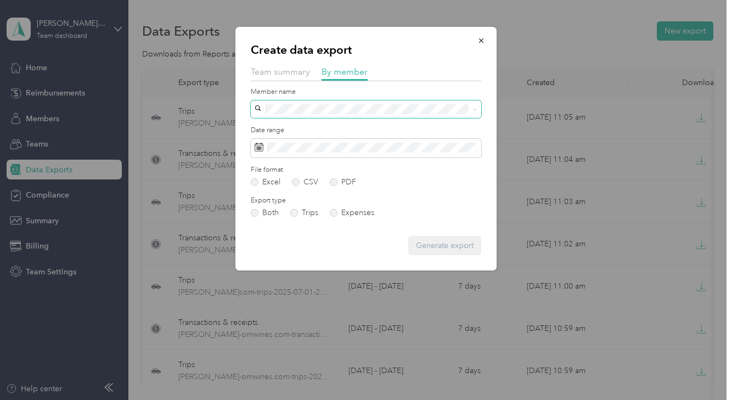
click at [341, 115] on span at bounding box center [366, 109] width 230 height 18
click at [315, 133] on div "[PERSON_NAME][EMAIL_ADDRESS][DOMAIN_NAME]" at bounding box center [365, 129] width 215 height 12
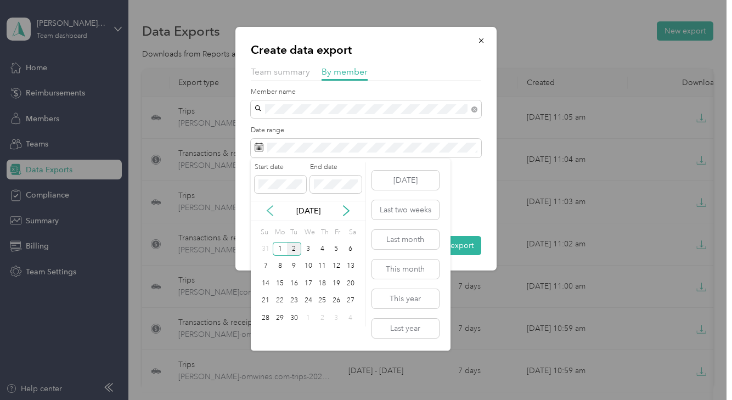
click at [270, 210] on icon at bounding box center [269, 210] width 11 height 11
click at [344, 214] on icon at bounding box center [346, 210] width 11 height 11
click at [292, 252] on div "1" at bounding box center [294, 249] width 14 height 14
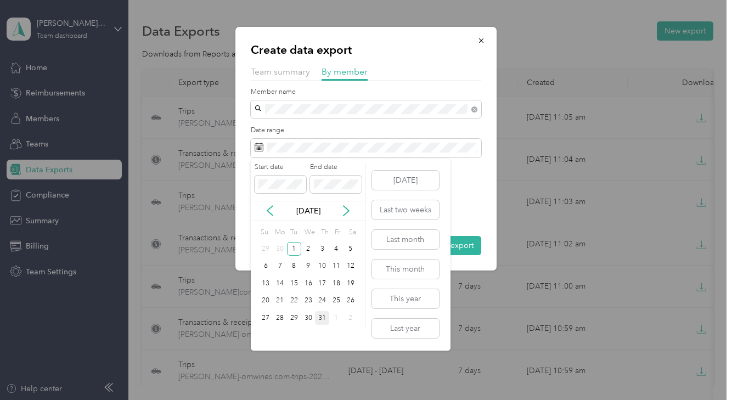
click at [325, 317] on div "31" at bounding box center [322, 318] width 14 height 14
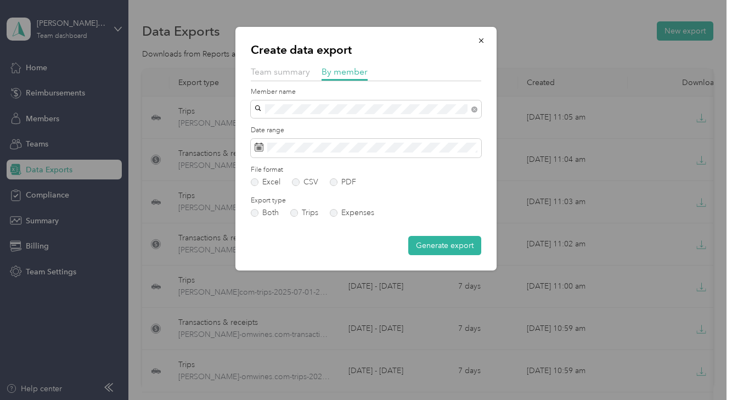
click at [334, 187] on form "Member name Date range File format Excel CSV PDF Export type Both Trips Expense…" at bounding box center [366, 171] width 230 height 168
click at [336, 183] on label "PDF" at bounding box center [343, 182] width 26 height 8
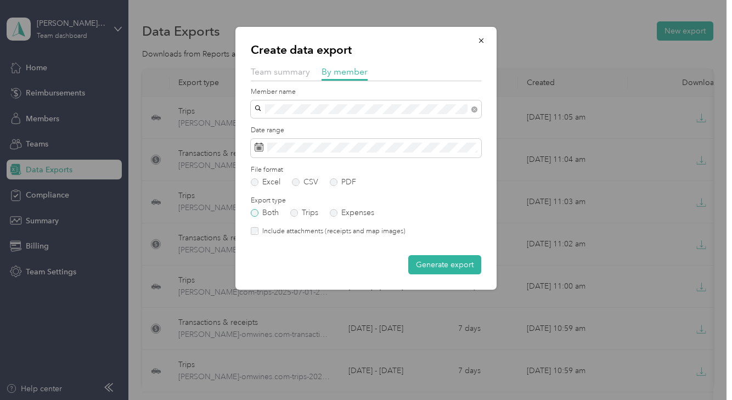
click at [255, 213] on label "Both" at bounding box center [265, 213] width 28 height 8
click at [255, 227] on div "Include attachments (receipts and map images)" at bounding box center [366, 232] width 230 height 10
click at [442, 266] on button "Generate export" at bounding box center [444, 264] width 73 height 19
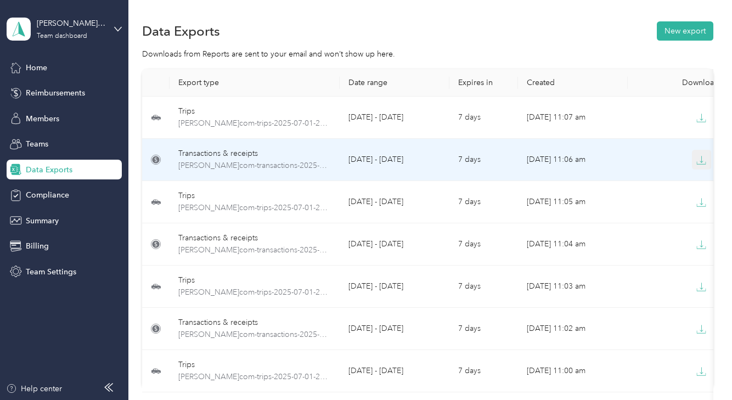
click at [701, 162] on icon "button" at bounding box center [701, 160] width 10 height 10
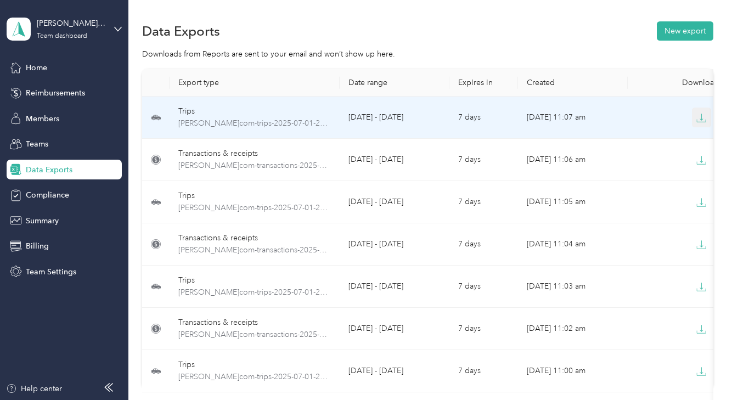
click at [702, 118] on icon "button" at bounding box center [701, 118] width 10 height 10
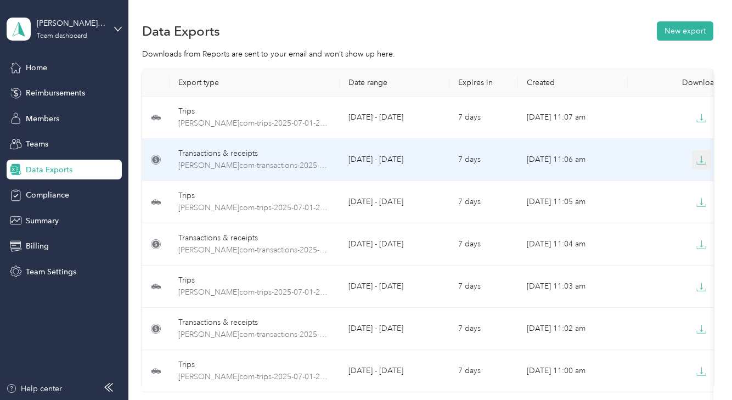
click at [699, 161] on icon "button" at bounding box center [701, 160] width 10 height 10
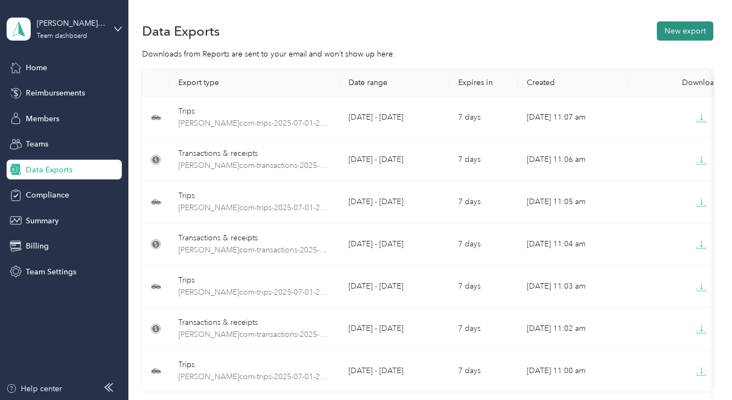
click at [674, 33] on button "New export" at bounding box center [685, 30] width 57 height 19
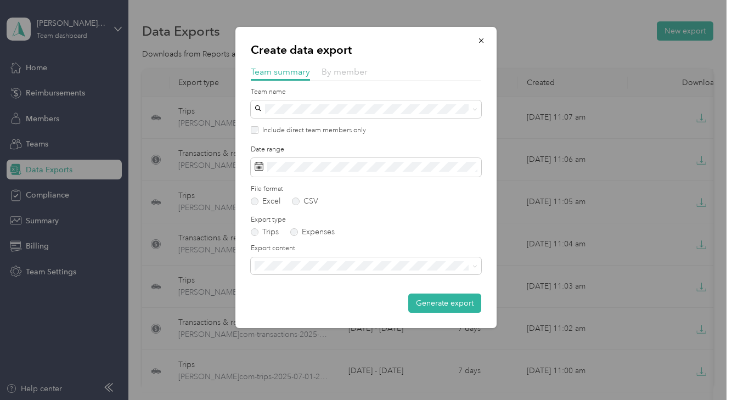
click at [360, 75] on span "By member" at bounding box center [345, 71] width 46 height 10
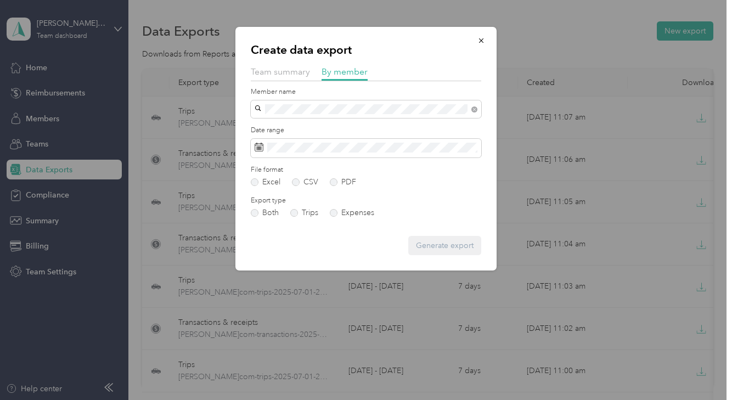
click at [292, 133] on li "Krystal Peoples" at bounding box center [366, 128] width 230 height 19
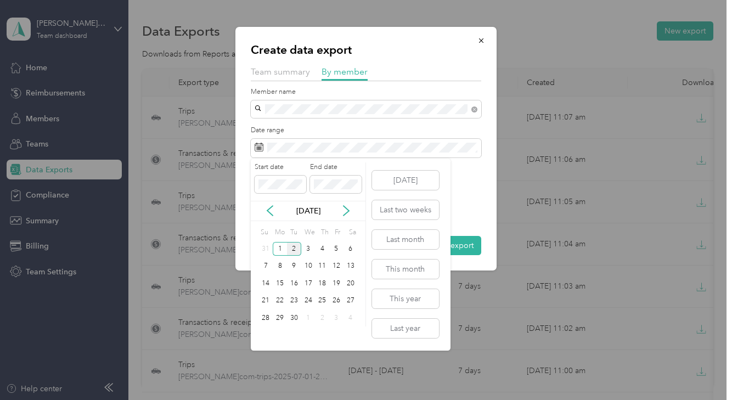
click at [272, 217] on div "Sep 2025" at bounding box center [308, 211] width 115 height 20
click at [268, 214] on icon at bounding box center [269, 210] width 11 height 11
click at [294, 248] on div "1" at bounding box center [294, 249] width 14 height 14
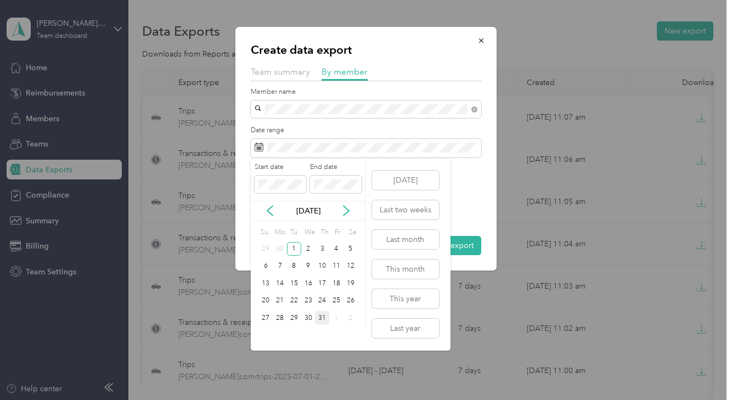
click at [321, 319] on div "31" at bounding box center [322, 318] width 14 height 14
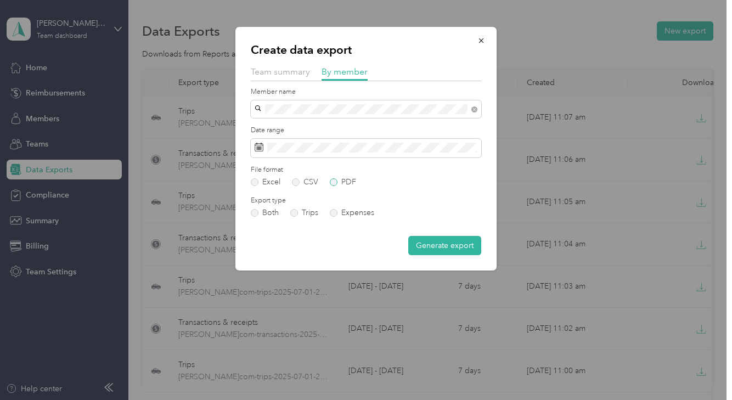
click at [335, 180] on label "PDF" at bounding box center [343, 182] width 26 height 8
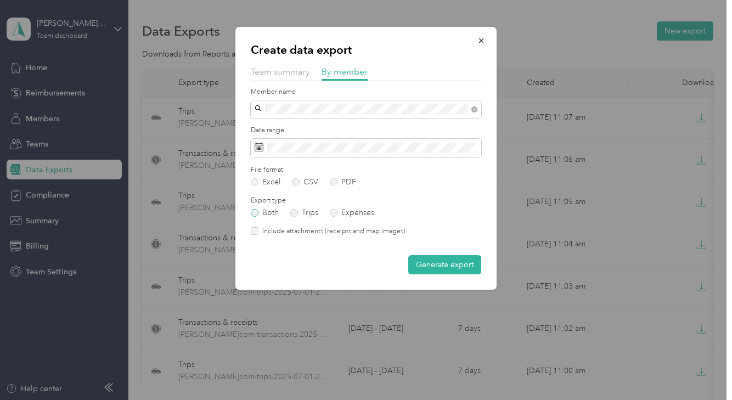
click at [258, 213] on label "Both" at bounding box center [265, 213] width 28 height 8
click at [432, 264] on button "Generate export" at bounding box center [444, 264] width 73 height 19
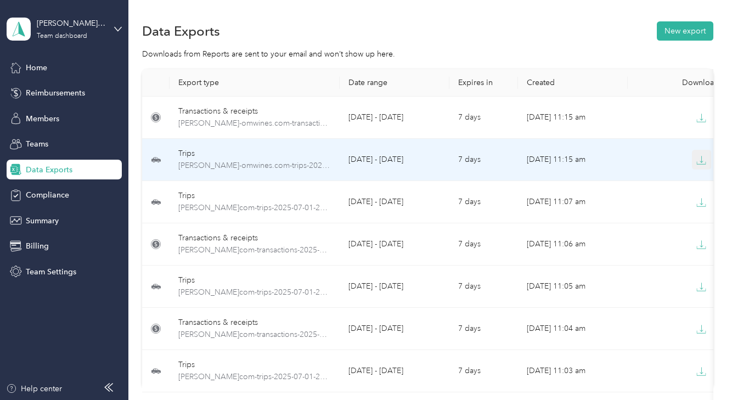
click at [699, 159] on icon "button" at bounding box center [701, 160] width 10 height 10
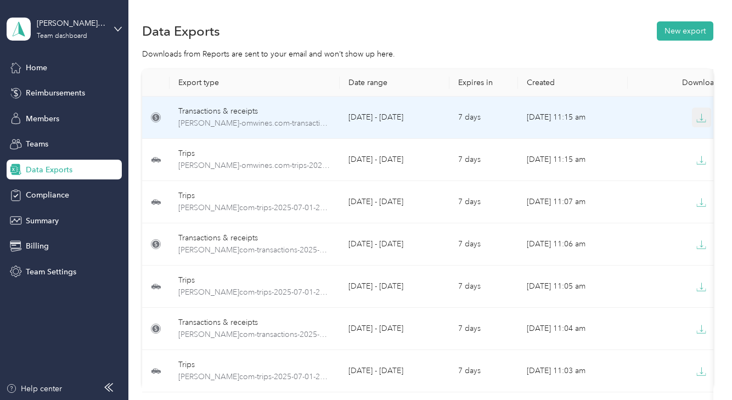
click at [700, 124] on button "button" at bounding box center [702, 118] width 20 height 20
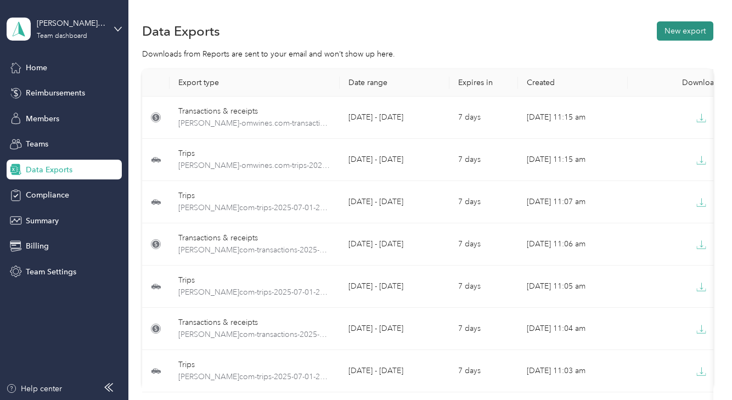
click at [694, 30] on button "New export" at bounding box center [685, 30] width 57 height 19
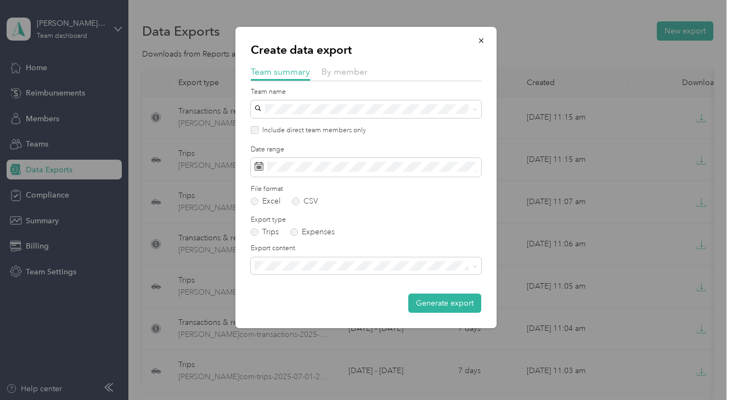
click at [351, 77] on div "By member" at bounding box center [345, 72] width 46 height 14
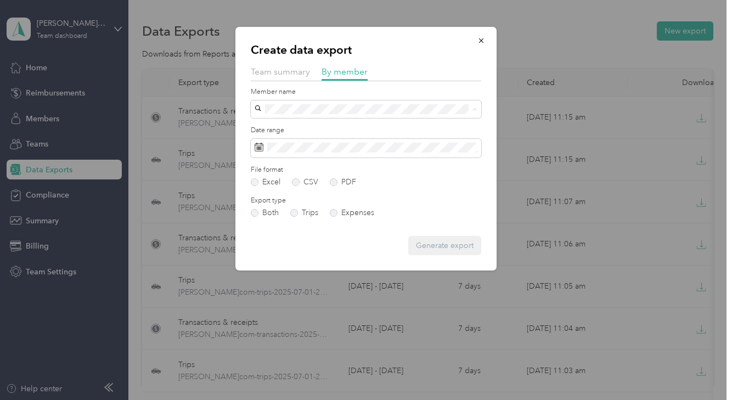
click at [283, 260] on span "Lauren Reuthinger" at bounding box center [288, 262] width 61 height 9
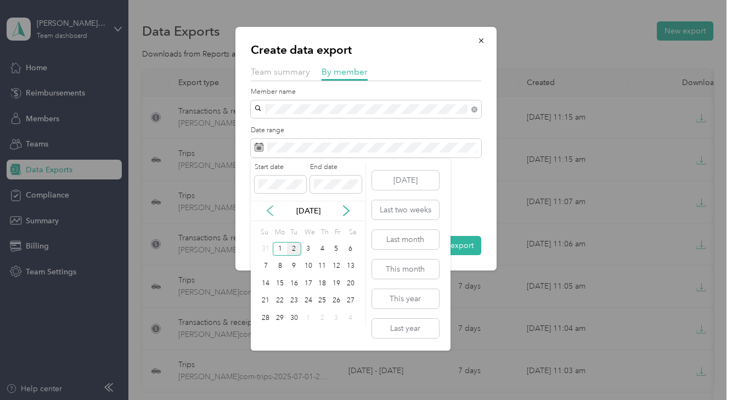
click at [268, 211] on icon at bounding box center [269, 211] width 5 height 10
click at [351, 209] on icon at bounding box center [346, 210] width 11 height 11
click at [294, 248] on div "1" at bounding box center [294, 249] width 14 height 14
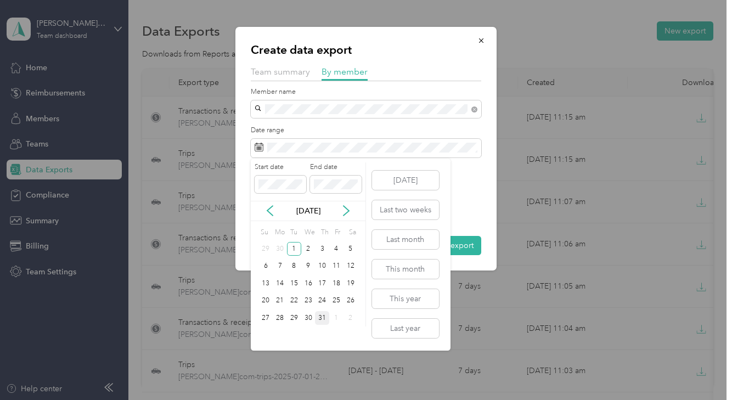
click at [324, 320] on div "31" at bounding box center [322, 318] width 14 height 14
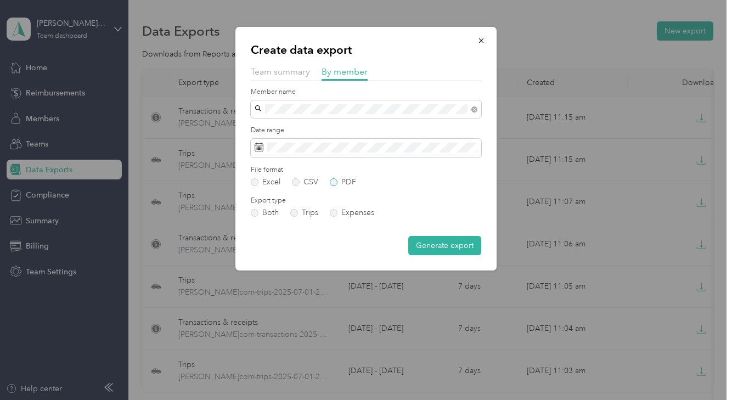
click at [331, 183] on label "PDF" at bounding box center [343, 182] width 26 height 8
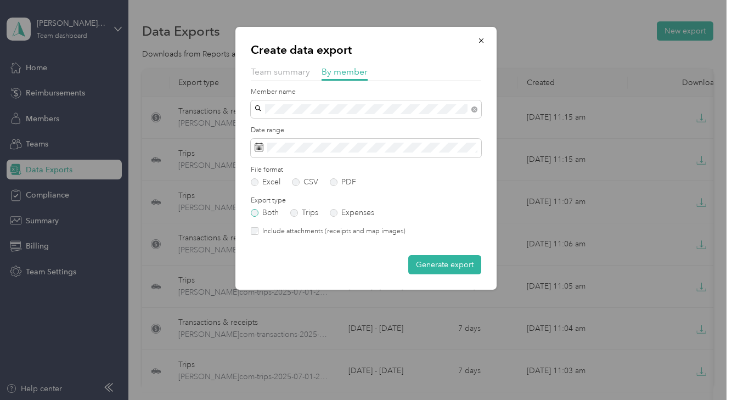
click at [256, 216] on label "Both" at bounding box center [265, 213] width 28 height 8
click at [430, 266] on button "Generate export" at bounding box center [444, 264] width 73 height 19
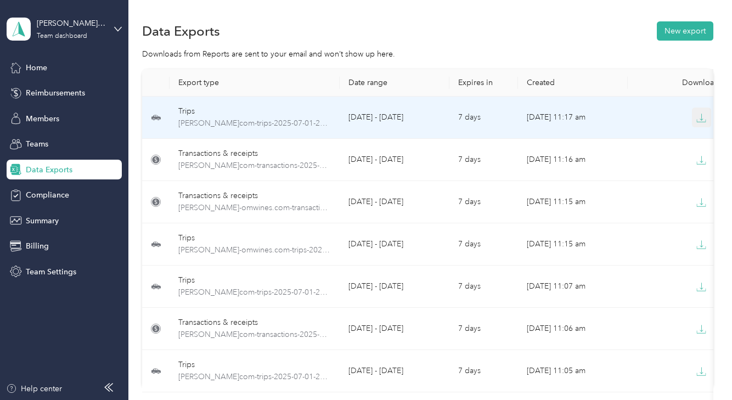
click at [702, 119] on icon "button" at bounding box center [701, 118] width 10 height 10
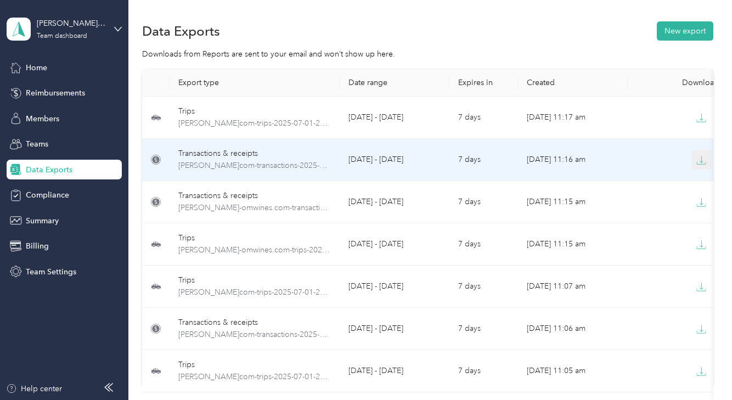
click at [703, 160] on icon "button" at bounding box center [701, 160] width 10 height 10
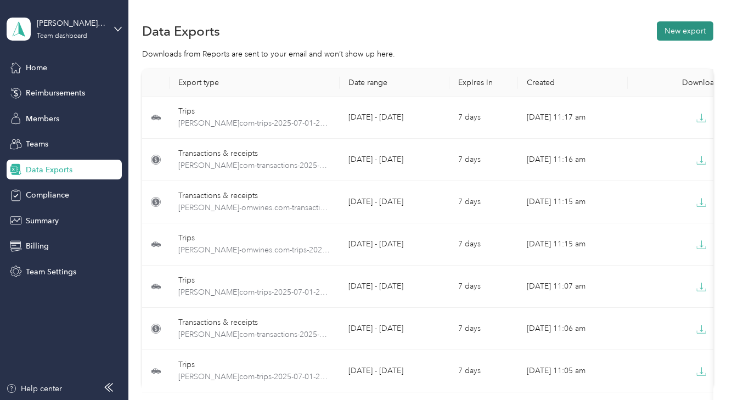
click at [690, 31] on button "New export" at bounding box center [685, 30] width 57 height 19
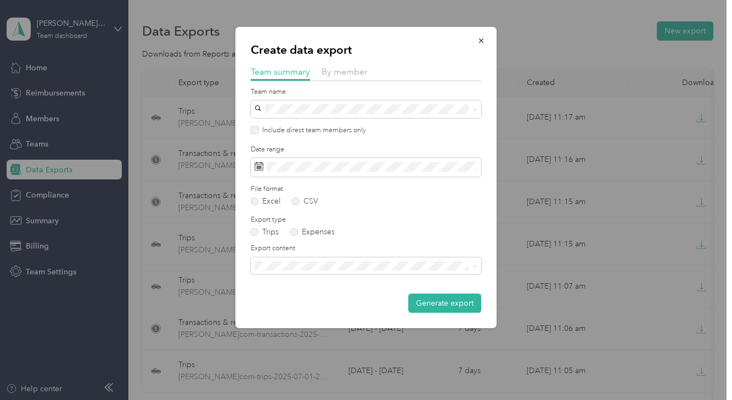
click at [342, 66] on div "By member" at bounding box center [345, 72] width 46 height 14
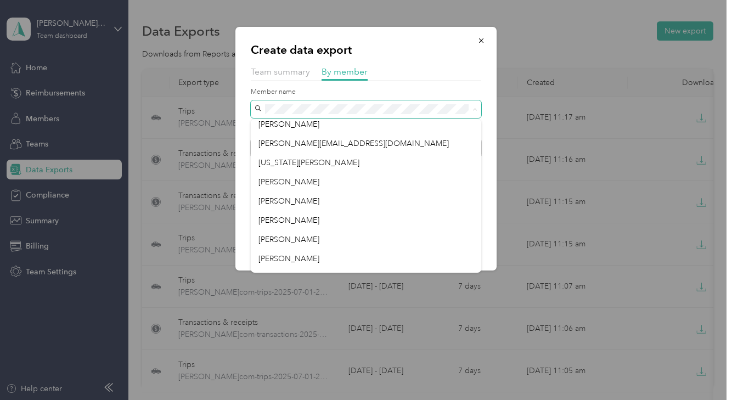
scroll to position [199, 0]
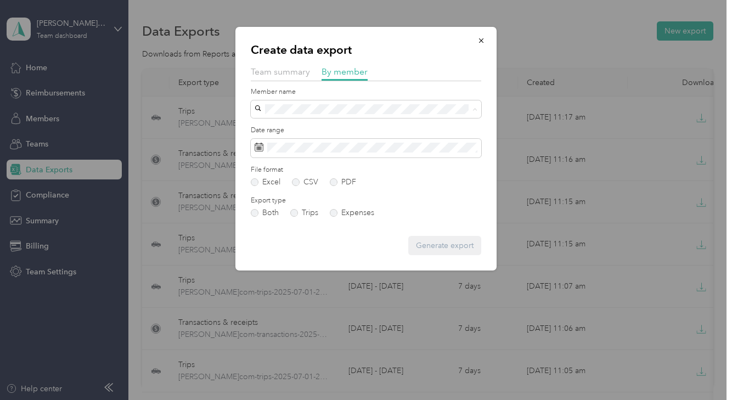
click at [286, 196] on span "[PERSON_NAME]" at bounding box center [288, 198] width 61 height 9
click at [332, 184] on label "PDF" at bounding box center [343, 182] width 26 height 8
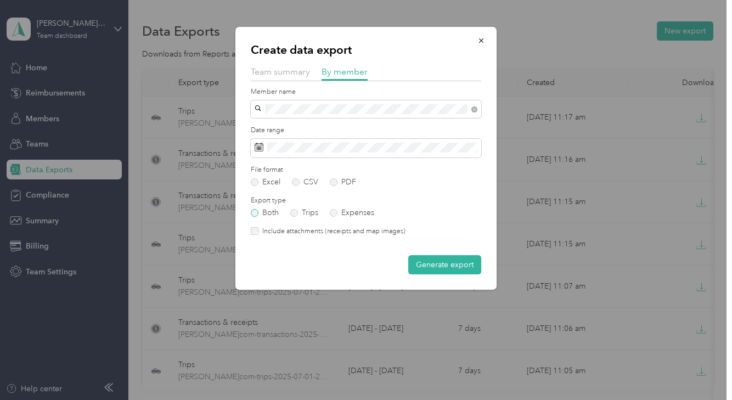
click at [256, 212] on label "Both" at bounding box center [265, 213] width 28 height 8
click at [459, 268] on button "Generate export" at bounding box center [444, 264] width 73 height 19
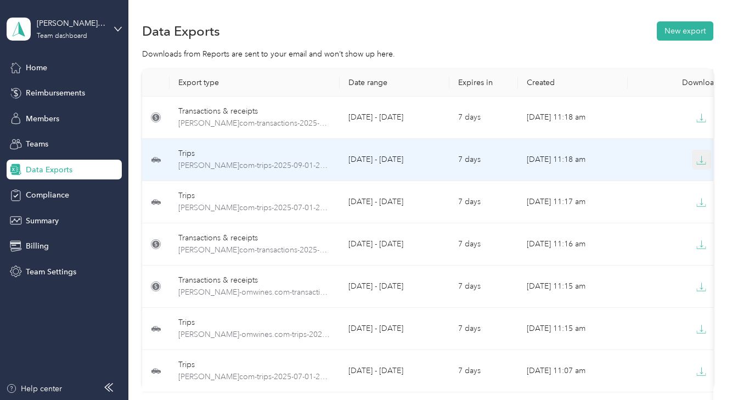
click at [698, 160] on icon "button" at bounding box center [701, 160] width 10 height 10
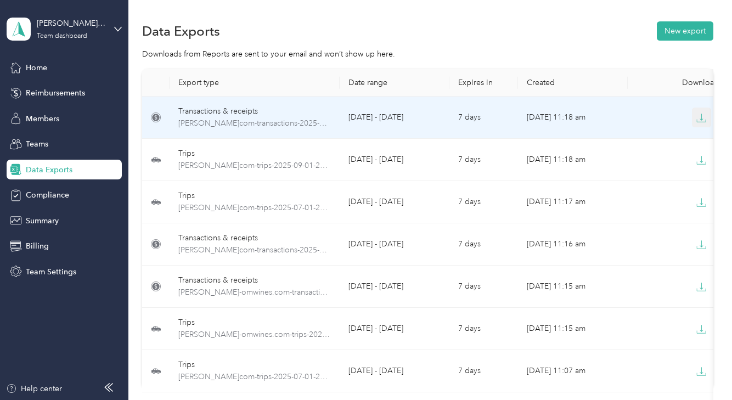
click at [700, 119] on icon "button" at bounding box center [701, 118] width 10 height 10
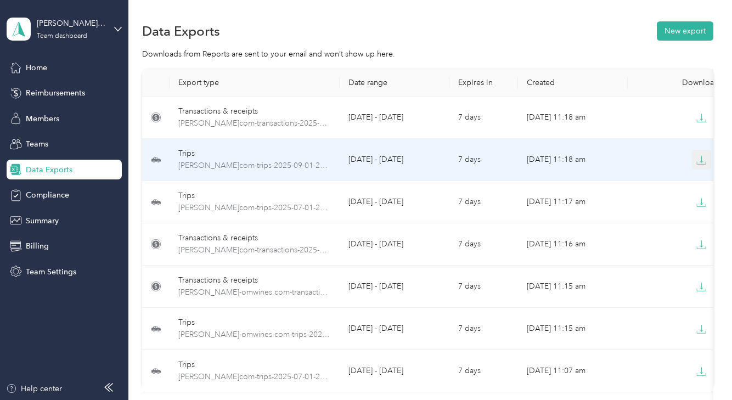
click at [698, 162] on icon "button" at bounding box center [701, 160] width 10 height 10
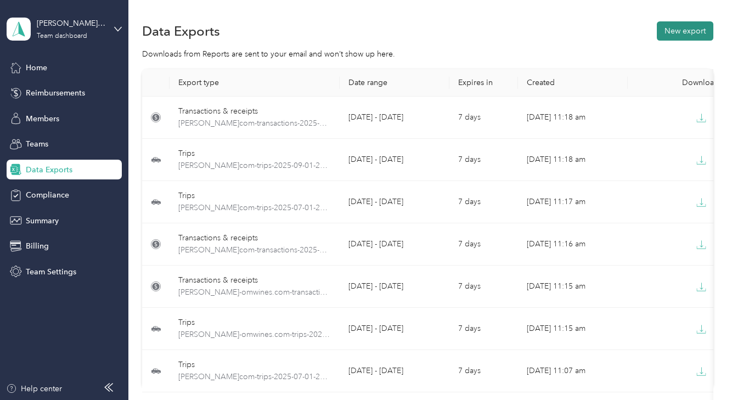
click at [676, 32] on button "New export" at bounding box center [685, 30] width 57 height 19
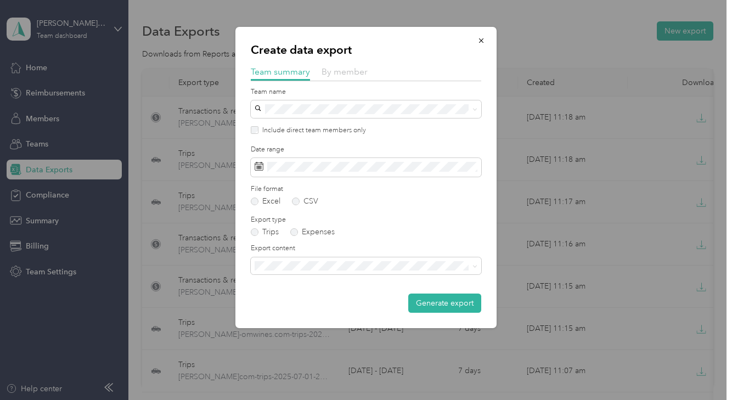
click at [354, 74] on span "By member" at bounding box center [345, 71] width 46 height 10
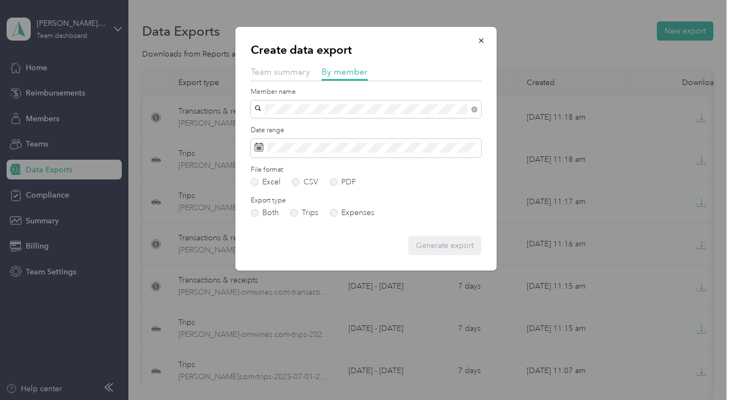
click at [298, 131] on span "[PERSON_NAME]" at bounding box center [288, 128] width 61 height 9
click at [492, 195] on div "Create data export Team summary By member Member name Date range File format Ex…" at bounding box center [365, 149] width 261 height 244
click at [480, 36] on span "button" at bounding box center [481, 40] width 8 height 9
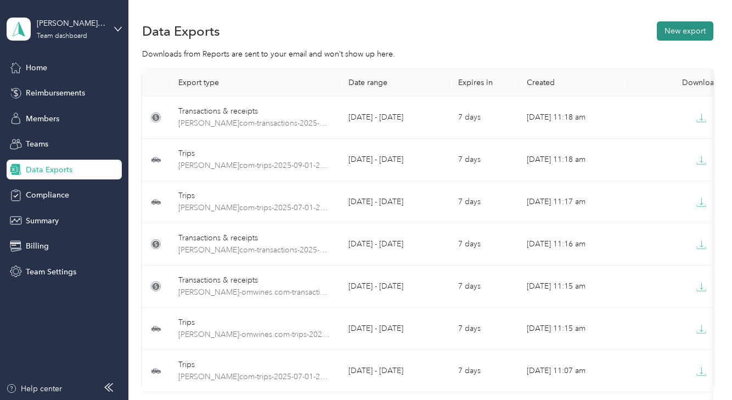
click at [681, 31] on button "New export" at bounding box center [685, 30] width 57 height 19
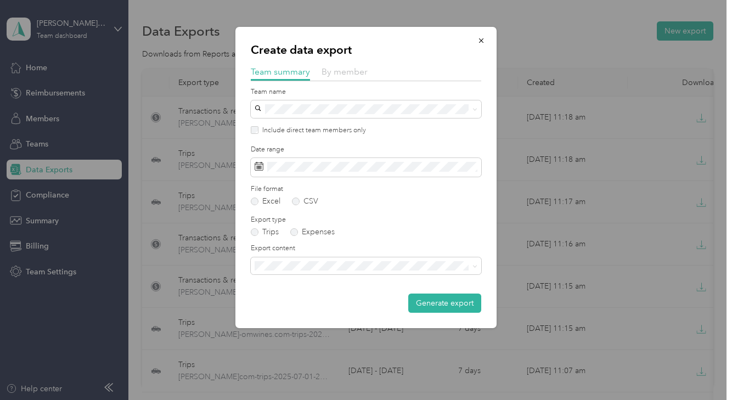
click at [358, 76] on span "By member" at bounding box center [345, 71] width 46 height 10
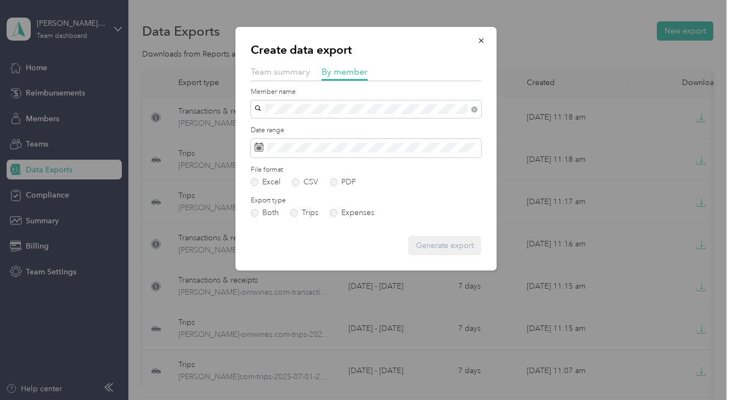
click at [283, 131] on li "Liz Rubin" at bounding box center [366, 128] width 230 height 19
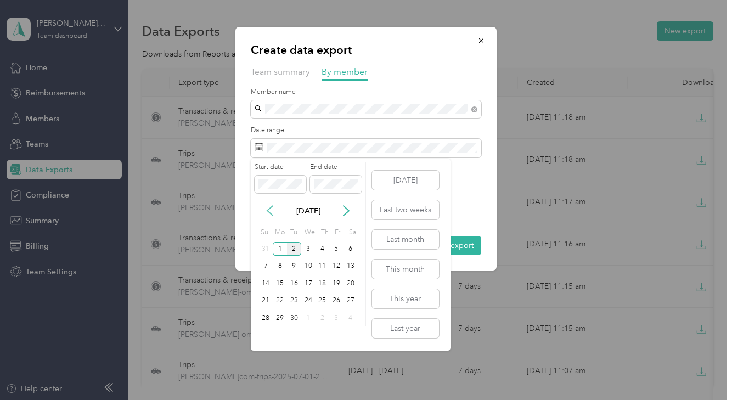
click at [268, 211] on icon at bounding box center [269, 210] width 11 height 11
click at [296, 253] on div "1" at bounding box center [294, 249] width 14 height 14
click at [328, 314] on div "31" at bounding box center [322, 318] width 14 height 14
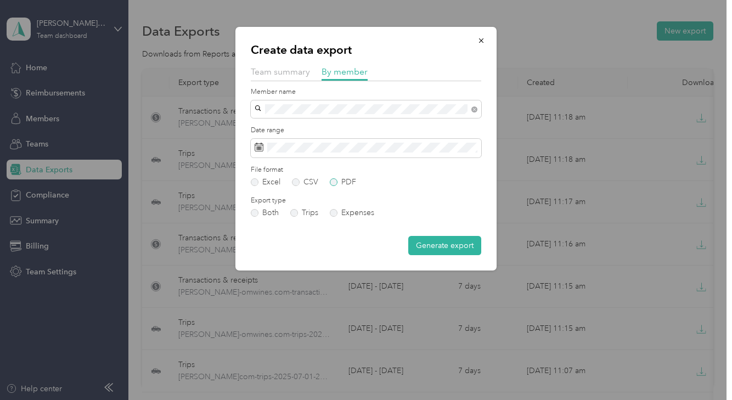
click at [335, 186] on label "PDF" at bounding box center [343, 182] width 26 height 8
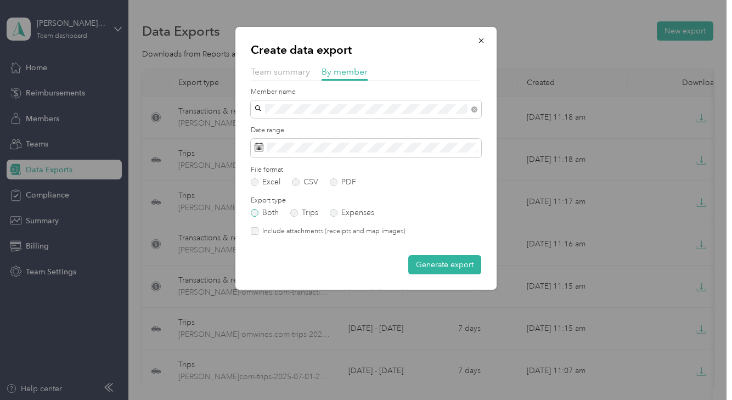
click at [253, 209] on label "Both" at bounding box center [265, 213] width 28 height 8
click at [254, 237] on form "Member name Date range File format Excel CSV PDF Export type Both Trips Expense…" at bounding box center [366, 181] width 230 height 188
click at [455, 266] on button "Generate export" at bounding box center [444, 264] width 73 height 19
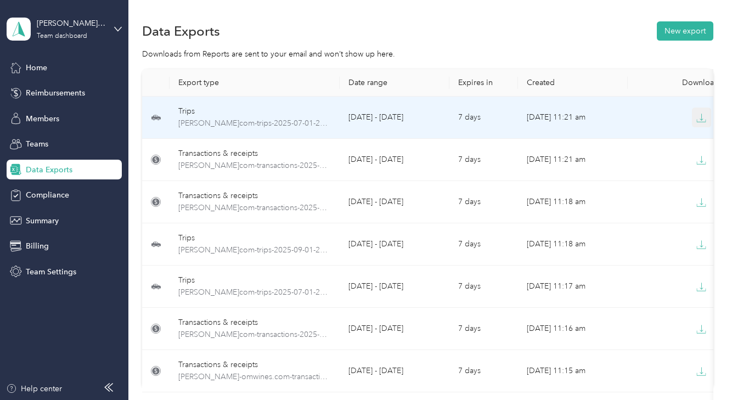
click at [700, 116] on icon "button" at bounding box center [701, 118] width 10 height 10
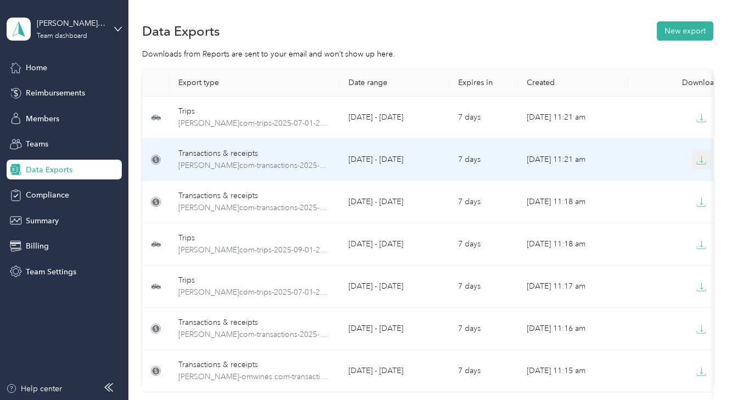
click at [699, 162] on icon "button" at bounding box center [701, 160] width 10 height 10
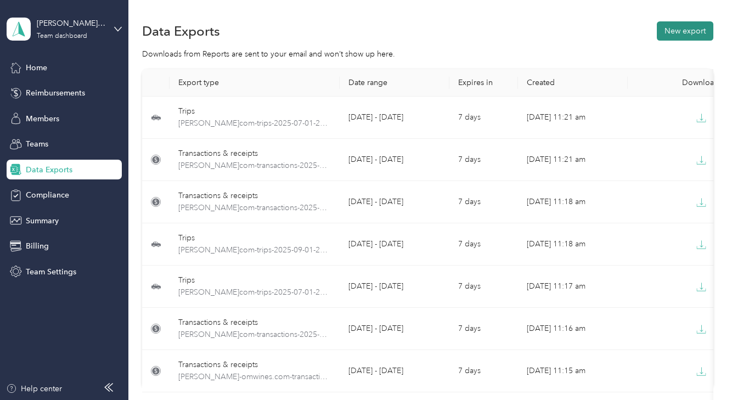
click at [687, 31] on button "New export" at bounding box center [685, 30] width 57 height 19
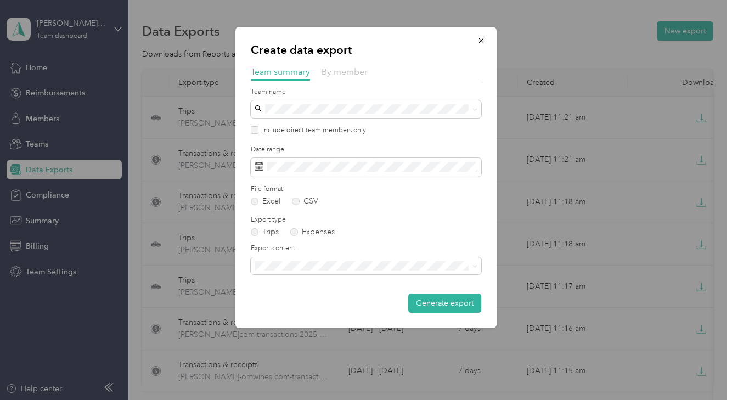
click at [352, 76] on span "By member" at bounding box center [345, 71] width 46 height 10
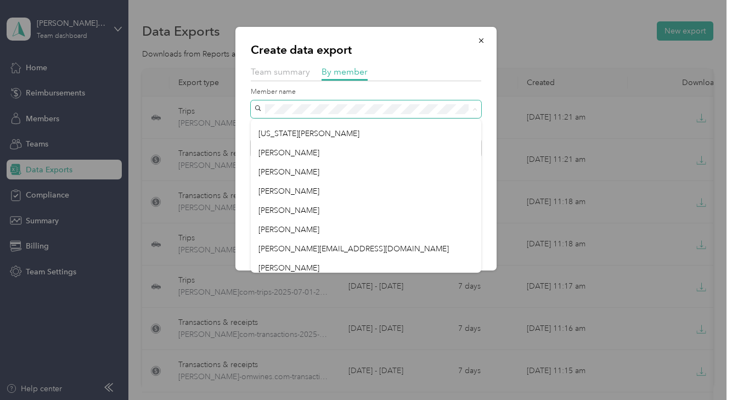
scroll to position [216, 0]
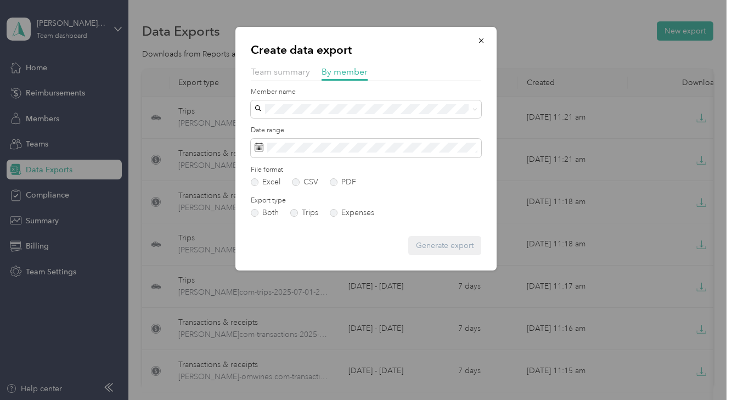
click at [313, 221] on div "[PERSON_NAME]" at bounding box center [365, 217] width 215 height 12
click at [387, 155] on span at bounding box center [366, 148] width 230 height 19
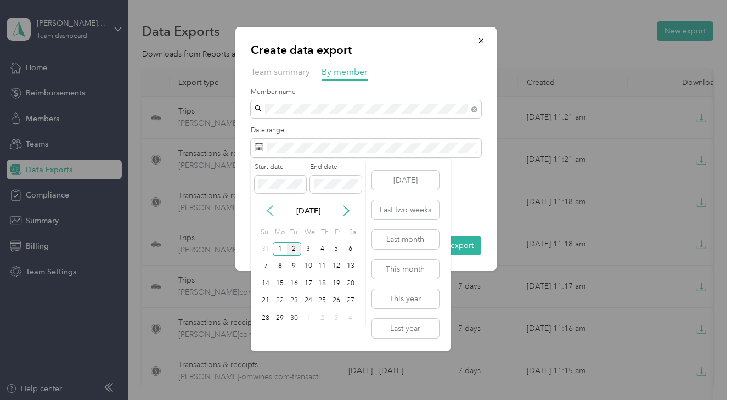
click at [269, 213] on icon at bounding box center [269, 210] width 11 height 11
click at [292, 250] on div "1" at bounding box center [294, 249] width 14 height 14
click at [324, 322] on div "31" at bounding box center [322, 318] width 14 height 14
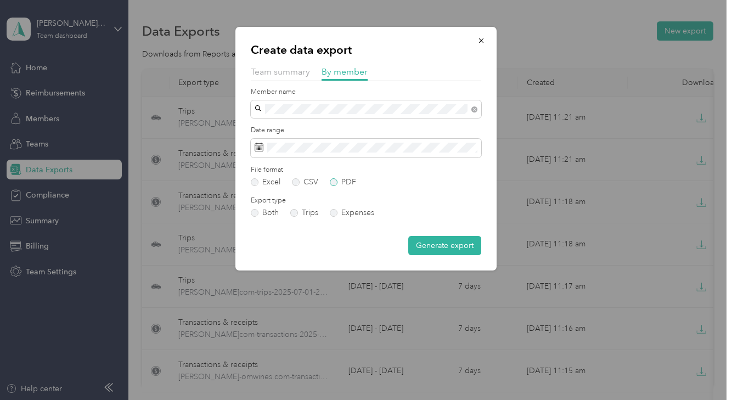
click at [336, 182] on label "PDF" at bounding box center [343, 182] width 26 height 8
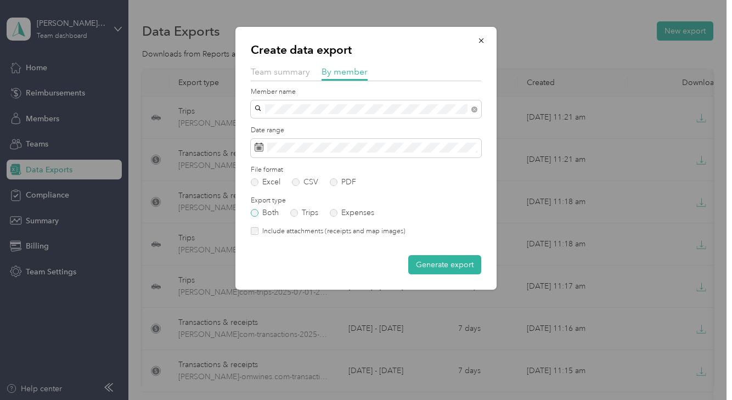
click at [256, 211] on label "Both" at bounding box center [265, 213] width 28 height 8
click at [444, 268] on button "Generate export" at bounding box center [444, 264] width 73 height 19
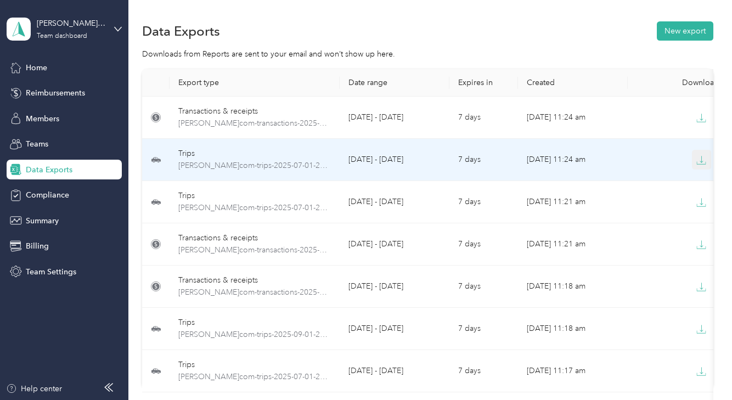
click at [709, 165] on button "button" at bounding box center [702, 160] width 20 height 20
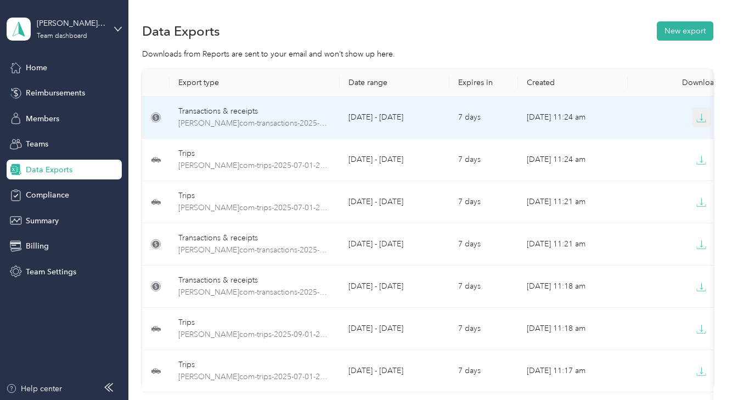
click at [700, 115] on icon "button" at bounding box center [701, 118] width 10 height 10
